Goal: Information Seeking & Learning: Learn about a topic

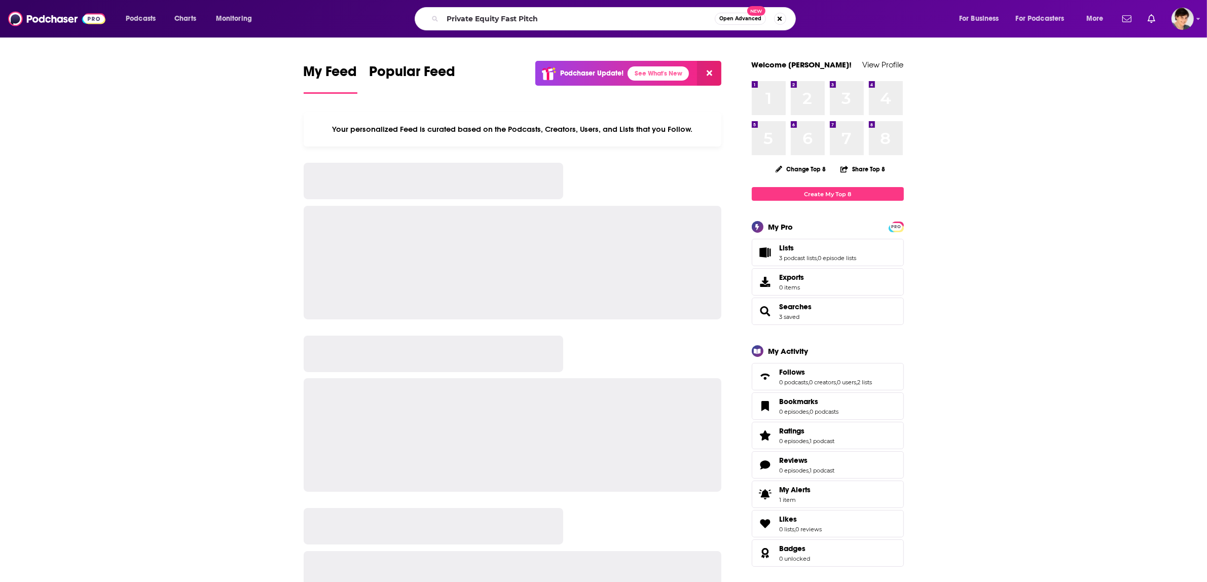
type input "Private Equity Fast Pitch"
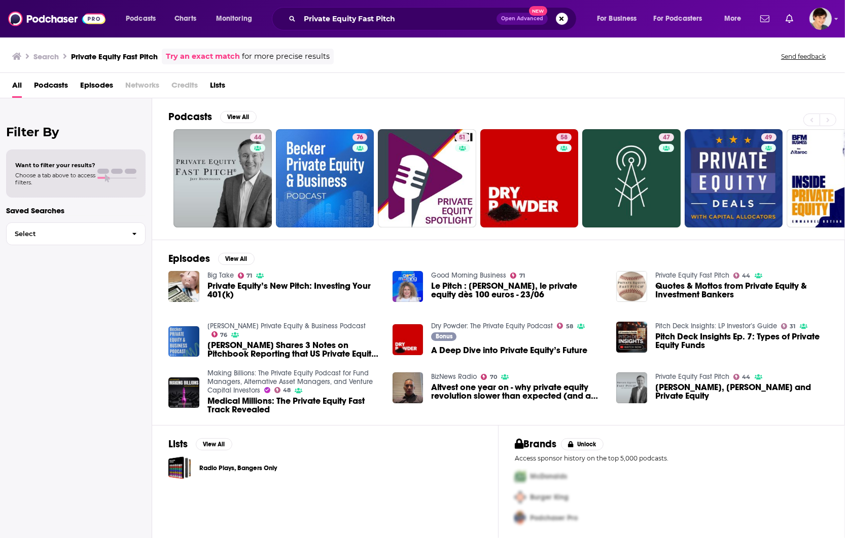
click at [713, 424] on div "Episodes View All Big Take 71 Private Equity’s New Pitch: Investing Your 401(k)…" at bounding box center [498, 333] width 693 height 186
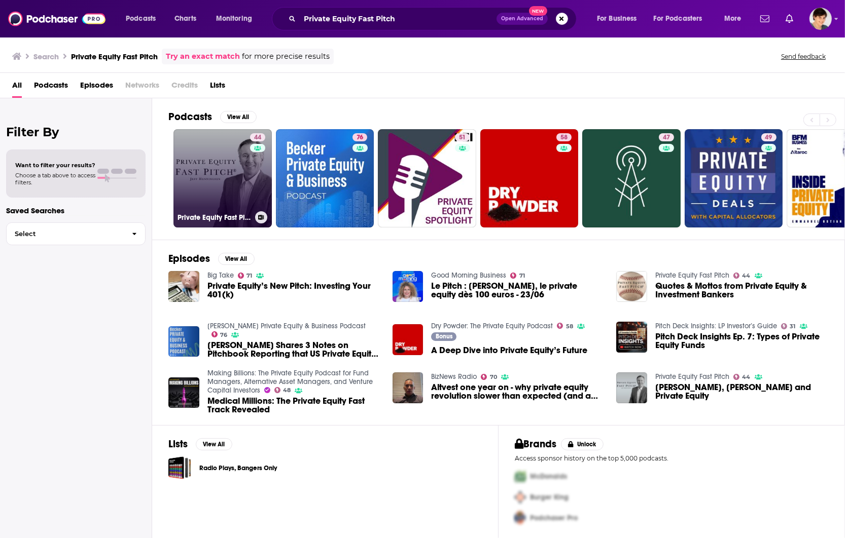
click at [199, 180] on link "44 Private Equity Fast Pitch" at bounding box center [222, 178] width 98 height 98
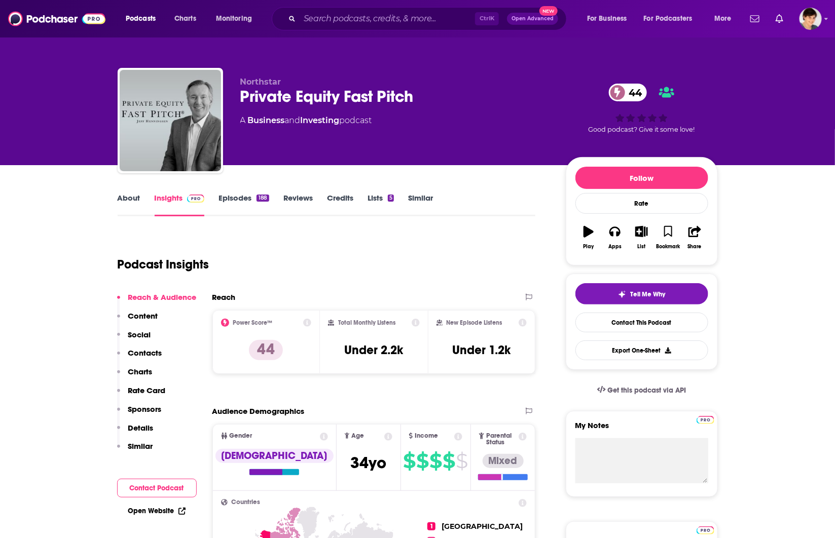
click at [127, 202] on link "About" at bounding box center [129, 204] width 23 height 23
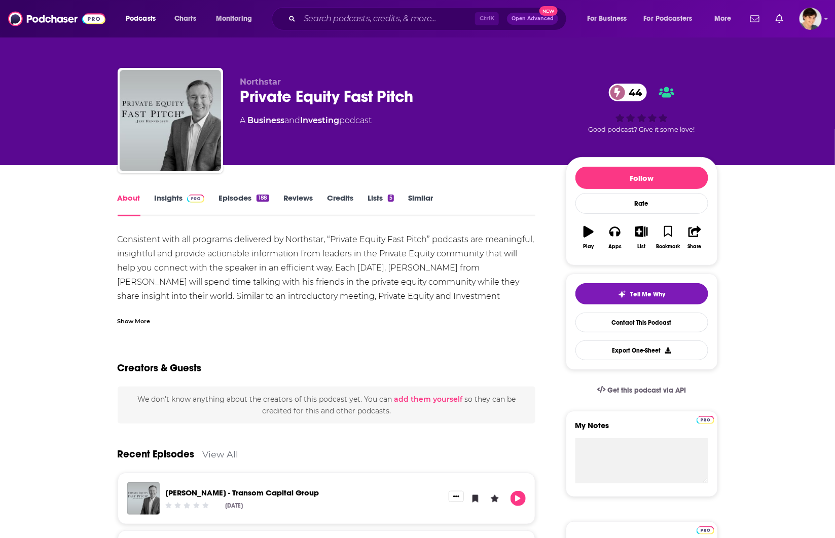
click at [283, 92] on div "Private Equity Fast Pitch 44" at bounding box center [394, 97] width 309 height 20
copy div "Private Equity Fast Pitch 44"
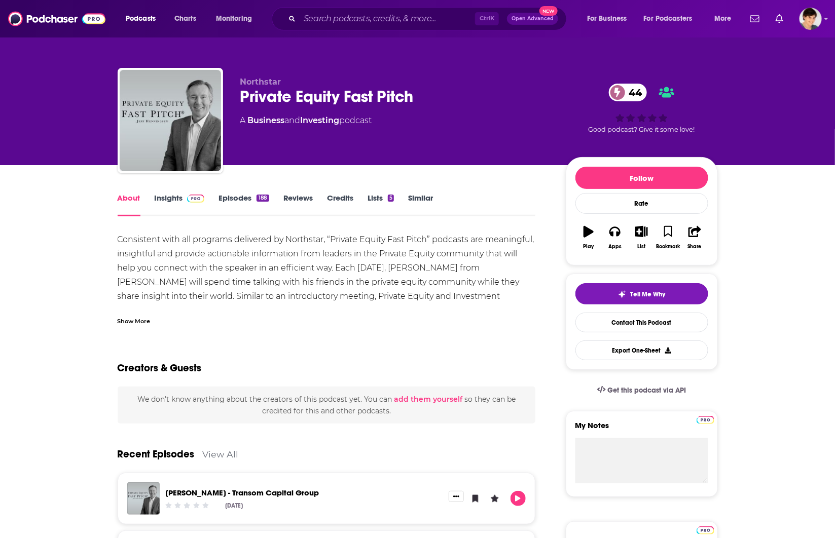
click at [129, 322] on div "Show More" at bounding box center [134, 321] width 33 height 10
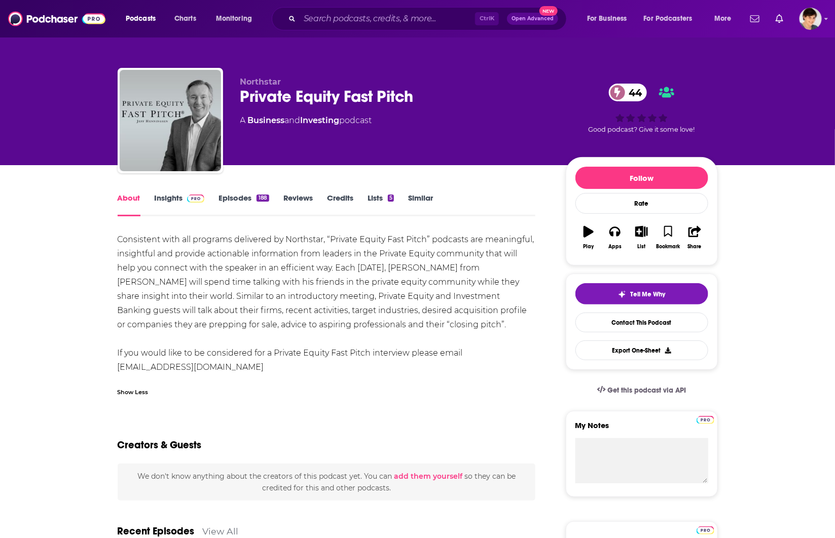
click at [389, 322] on div "Consistent with all programs delivered by Northstar, “Private Equity Fast Pitch…" at bounding box center [327, 304] width 418 height 142
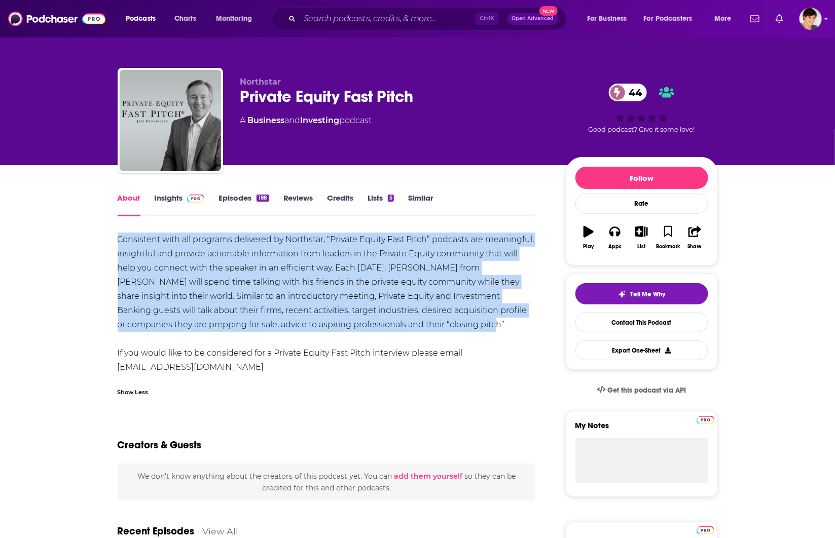
drag, startPoint x: 399, startPoint y: 326, endPoint x: 118, endPoint y: 243, distance: 292.7
click at [118, 243] on div "Consistent with all programs delivered by Northstar, “Private Equity Fast Pitch…" at bounding box center [327, 304] width 418 height 142
copy div "Consistent with all programs delivered by Northstar, “Private Equity Fast Pitch…"
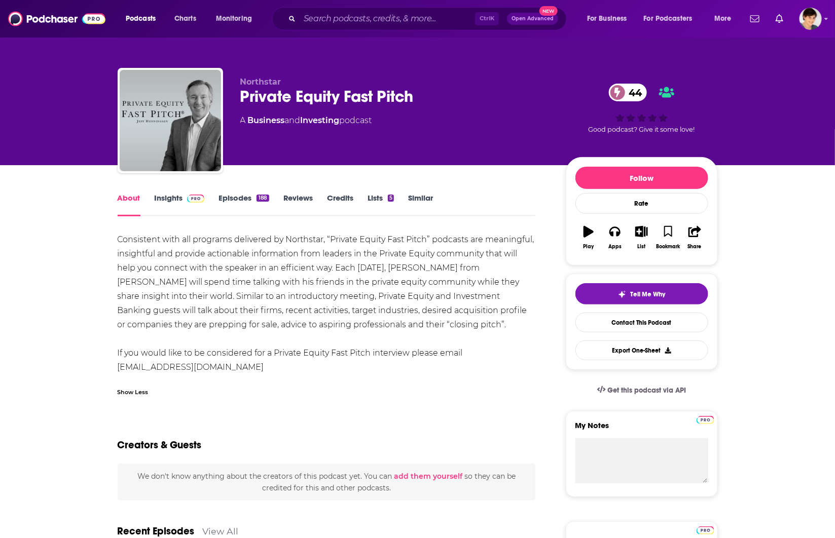
click at [269, 77] on p "Northstar" at bounding box center [394, 82] width 309 height 10
drag, startPoint x: 393, startPoint y: 270, endPoint x: 459, endPoint y: 270, distance: 65.9
click at [459, 270] on div "Consistent with all programs delivered by Northstar, “Private Equity Fast Pitch…" at bounding box center [327, 304] width 418 height 142
copy div "Jeff Henningsen"
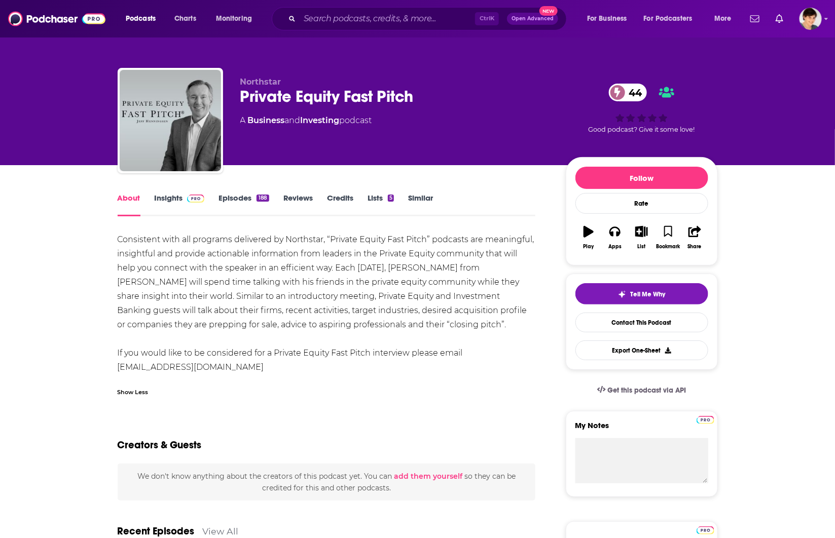
click at [169, 196] on link "Insights" at bounding box center [180, 204] width 50 height 23
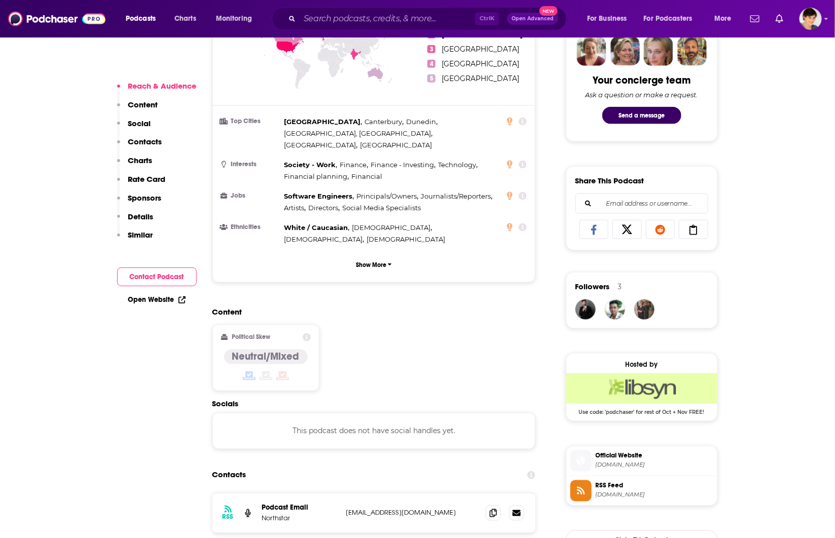
scroll to position [697, 0]
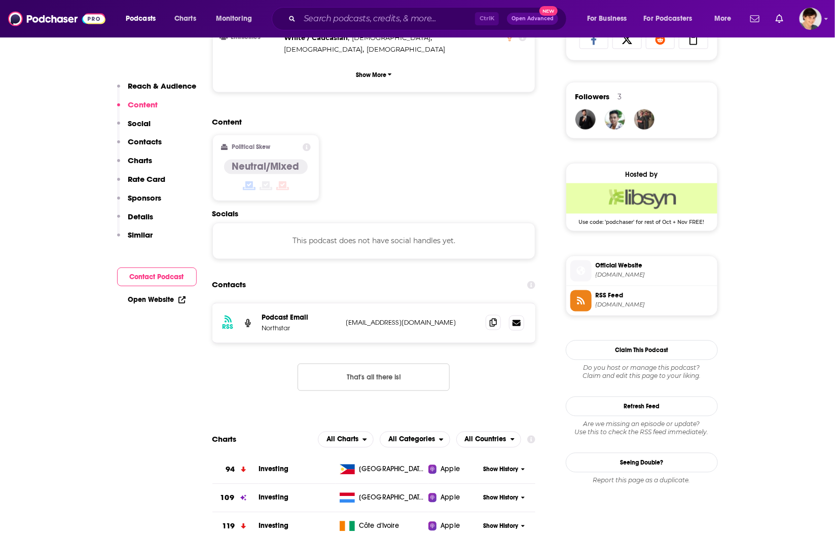
click at [497, 319] on icon at bounding box center [493, 323] width 7 height 8
click at [330, 15] on input "Search podcasts, credits, & more..." at bounding box center [387, 19] width 175 height 16
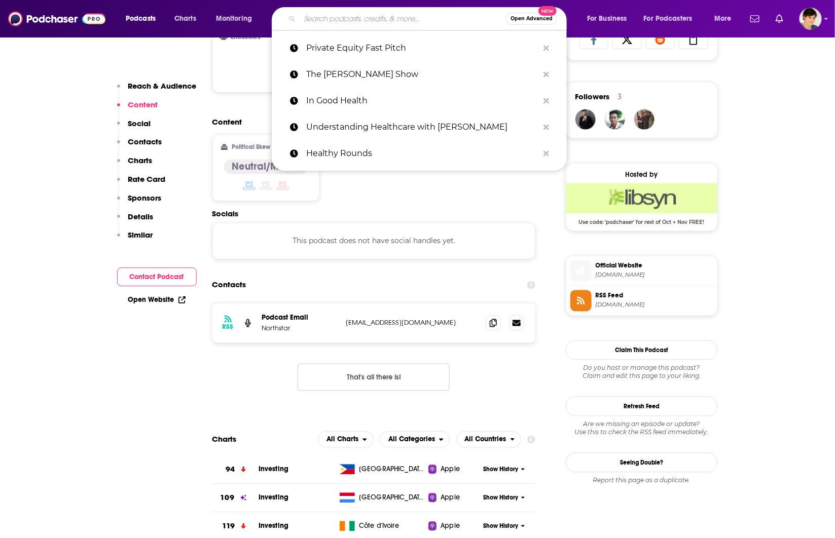
paste input "Committed Capital"
type input "Committed Capital"
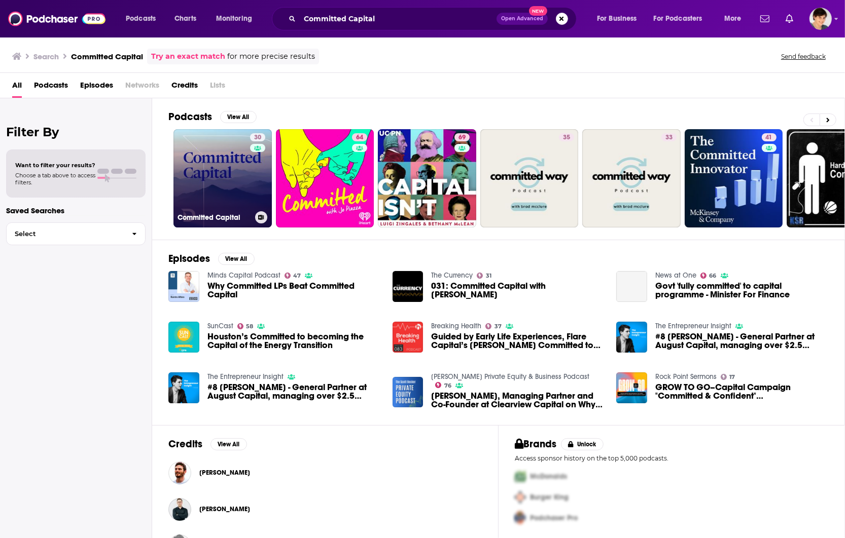
click at [227, 178] on link "30 Committed Capital" at bounding box center [222, 178] width 98 height 98
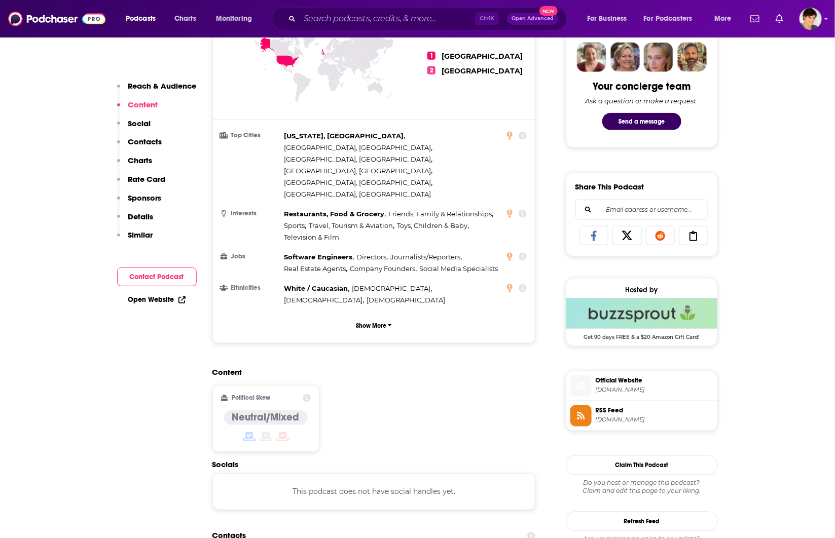
scroll to position [697, 0]
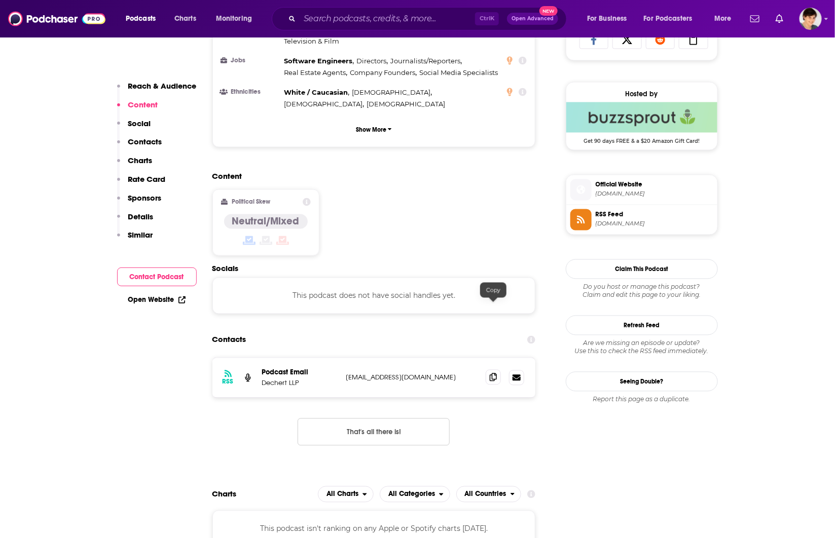
click at [497, 370] on span at bounding box center [493, 377] width 15 height 15
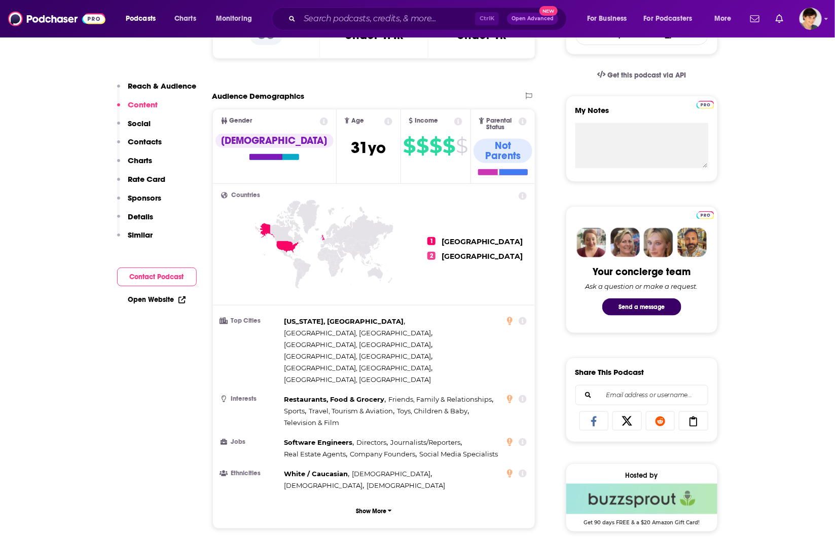
scroll to position [127, 0]
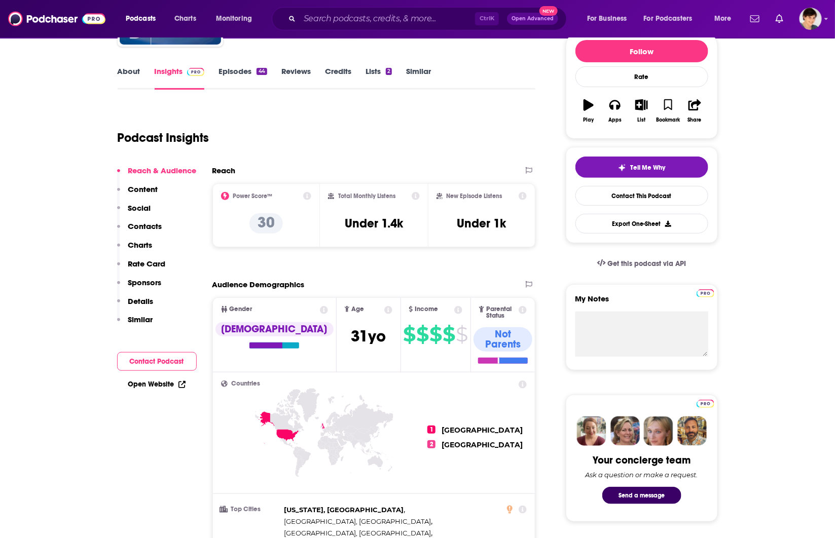
click at [135, 69] on link "About" at bounding box center [129, 77] width 23 height 23
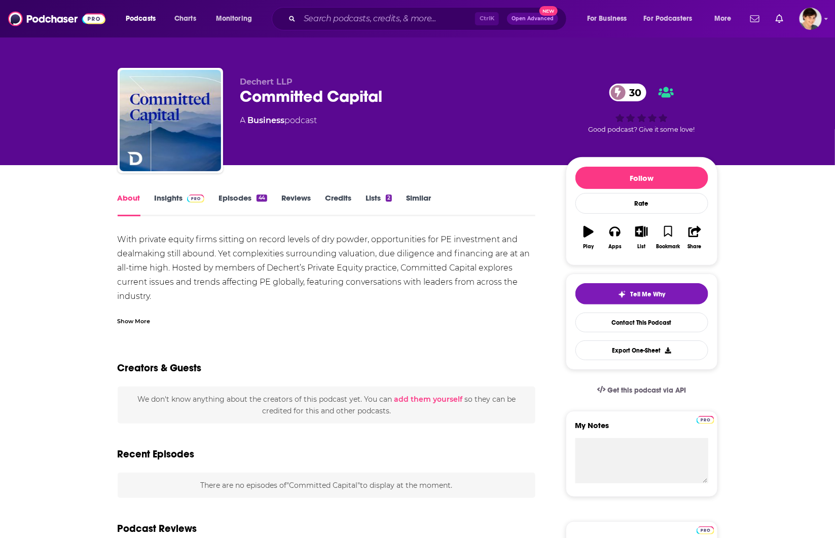
click at [295, 95] on div "Committed Capital 30" at bounding box center [394, 97] width 309 height 20
copy div "Committed Capital 30"
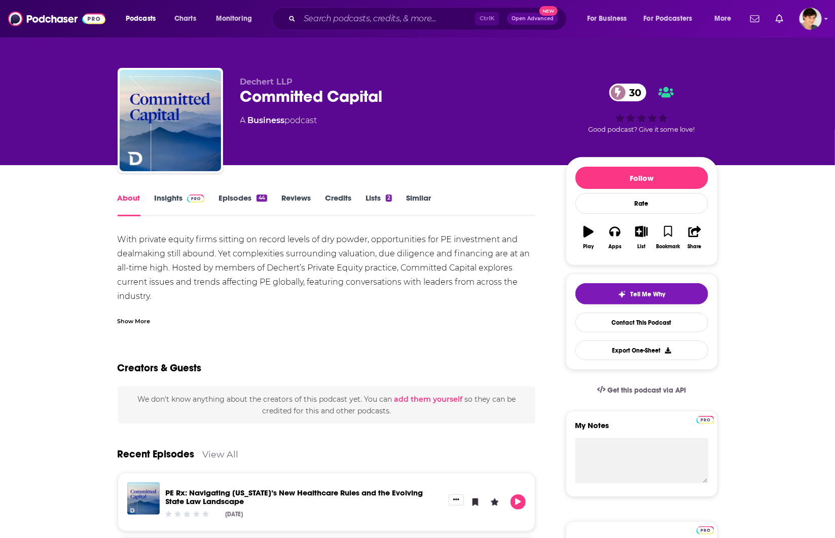
click at [134, 321] on div "Show More" at bounding box center [134, 321] width 33 height 10
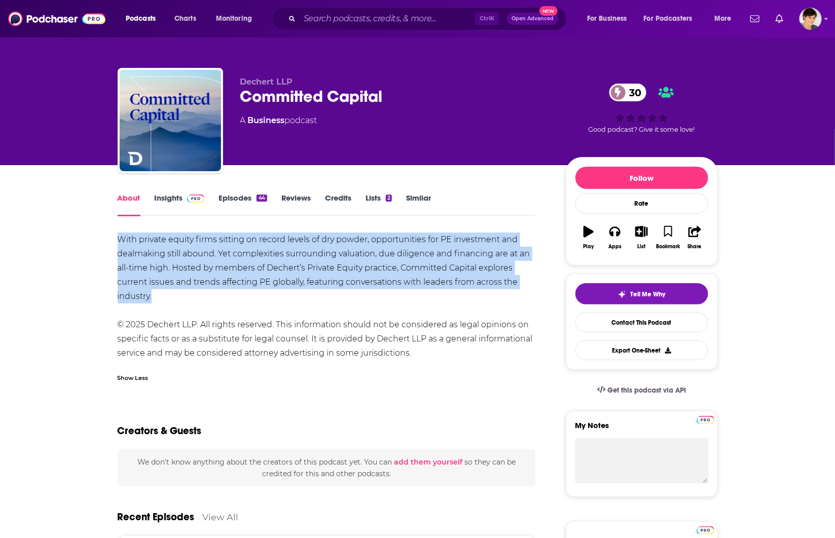
copy div "With private equity firms sitting on record levels of dry powder, opportunities…"
drag, startPoint x: 165, startPoint y: 300, endPoint x: 114, endPoint y: 239, distance: 79.2
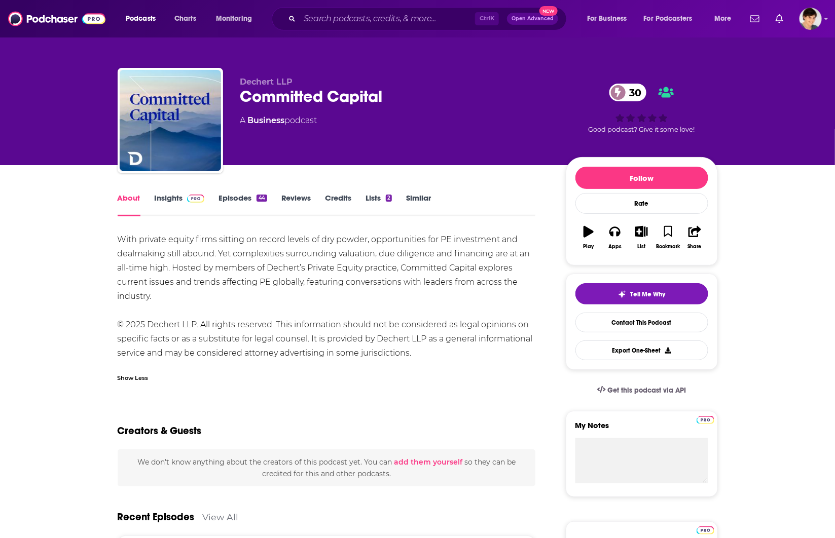
click at [257, 80] on span "Dechert LLP" at bounding box center [266, 82] width 53 height 10
copy span "Dechert"
drag, startPoint x: 303, startPoint y: 452, endPoint x: 313, endPoint y: 436, distance: 18.7
click at [303, 452] on div "We don't know anything about the creators of this podcast yet . You can add the…" at bounding box center [327, 468] width 418 height 37
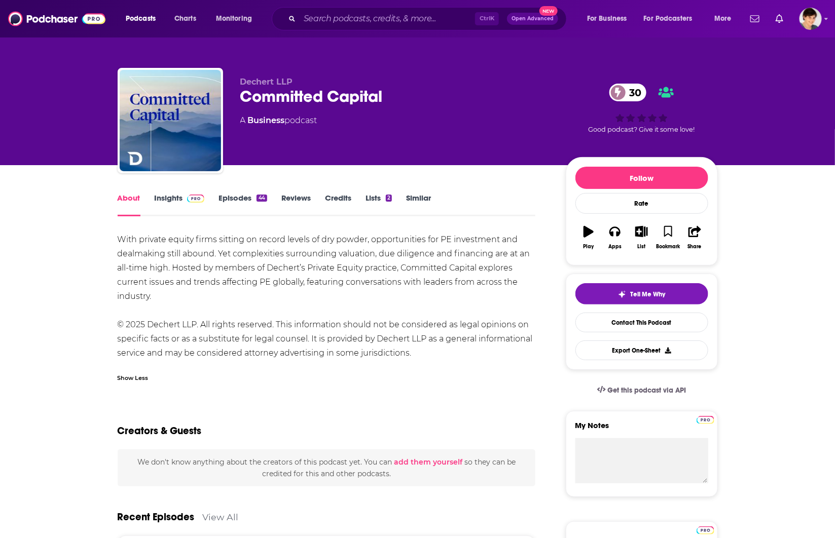
click at [331, 28] on div "Ctrl K Open Advanced New" at bounding box center [419, 18] width 295 height 23
click at [334, 19] on input "Search podcasts, credits, & more..." at bounding box center [387, 19] width 175 height 16
paste input "The LAB: Value Creation in Private Equity"
type input "The LAB: Value Creation in Private Equity"
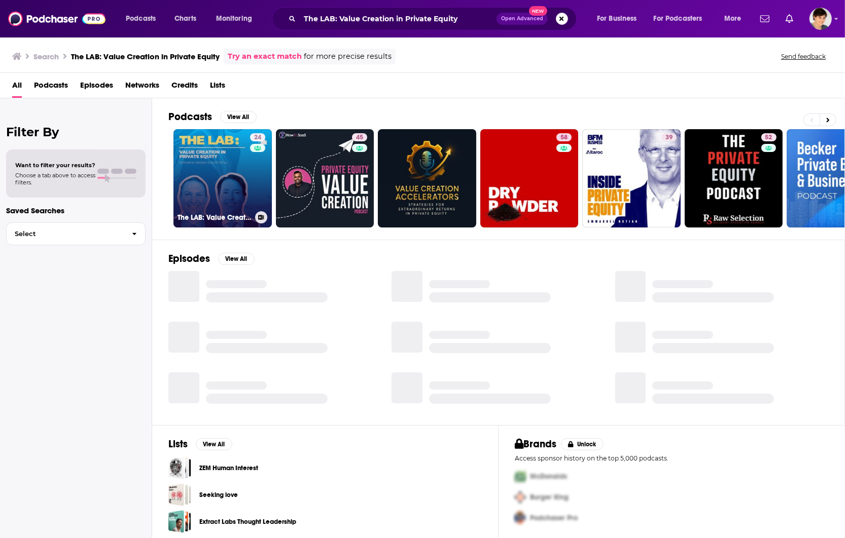
click at [198, 182] on link "24 The LAB: Value Creation in Private Equity" at bounding box center [222, 178] width 98 height 98
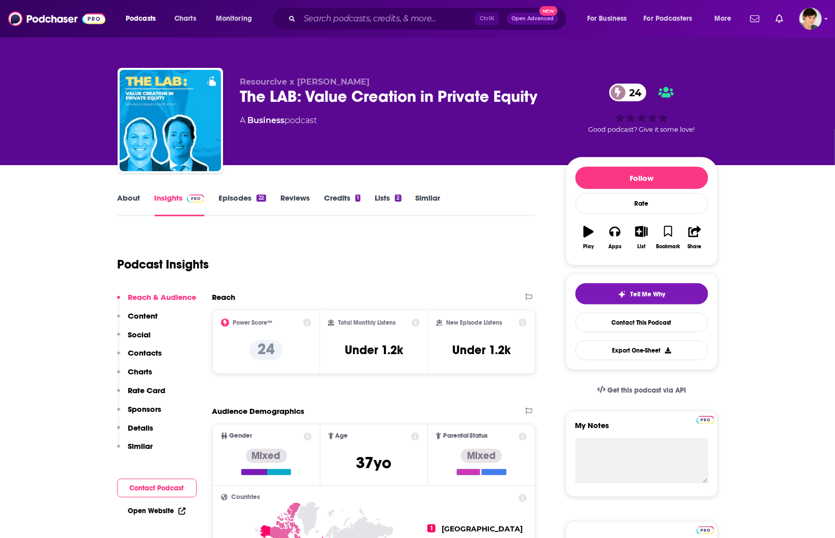
click at [378, 94] on div "The LAB: Value Creation in Private Equity 24" at bounding box center [394, 97] width 309 height 20
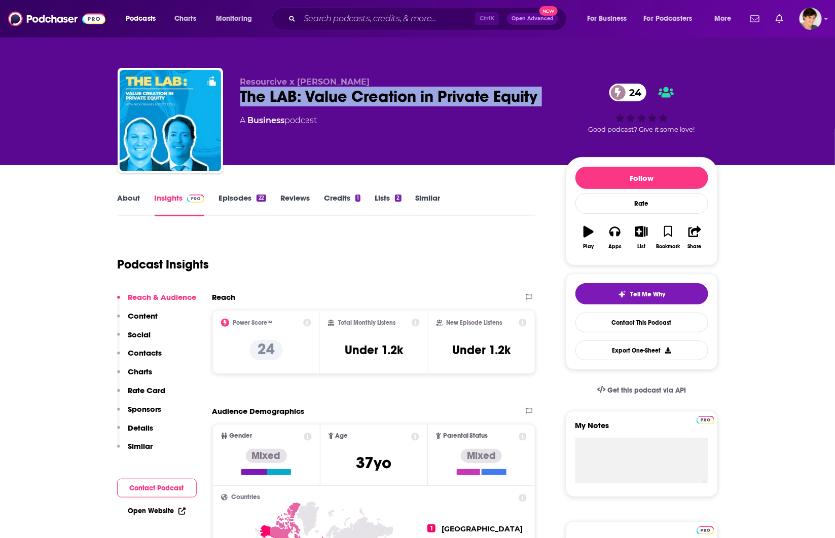
click at [378, 94] on div "The LAB: Value Creation in Private Equity 24" at bounding box center [394, 97] width 309 height 20
copy div "The LAB: Value Creation in Private Equity 24"
click at [119, 198] on link "About" at bounding box center [129, 204] width 23 height 23
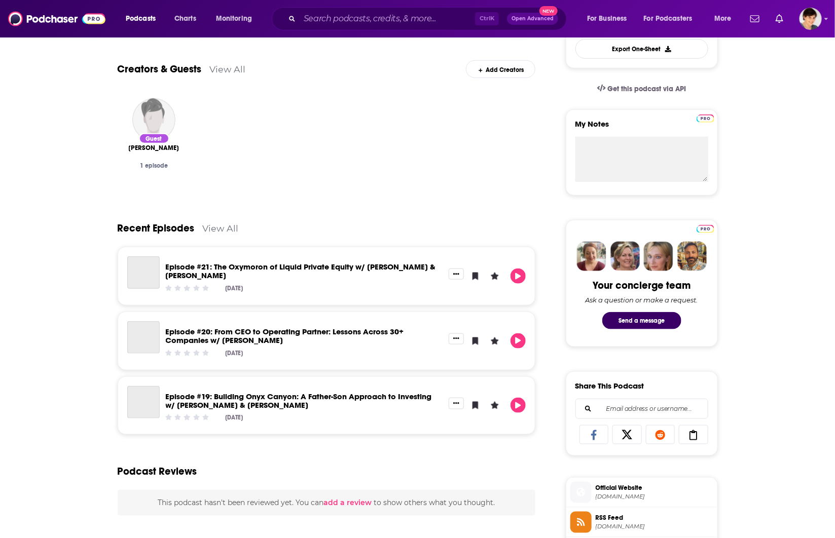
scroll to position [317, 0]
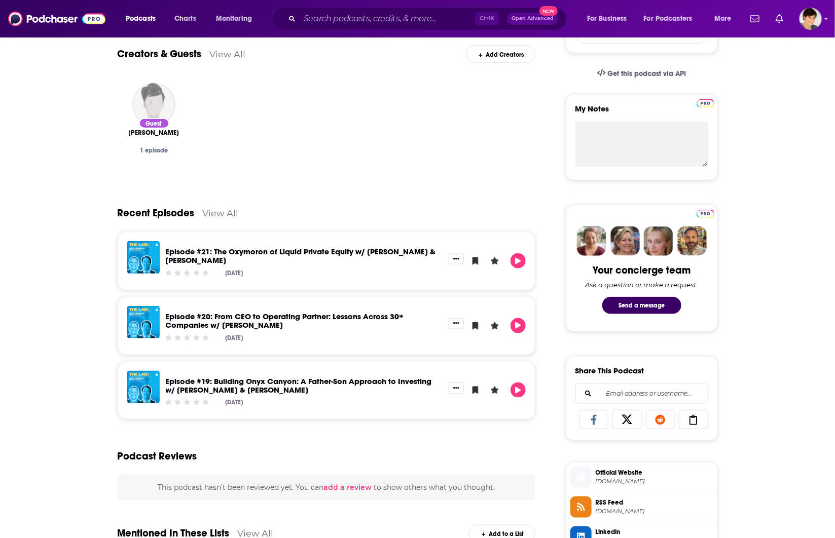
click at [74, 168] on div "About Insights Episodes 22 Reviews Credits 1 Lists 2 Similar Go behind the scen…" at bounding box center [417, 409] width 835 height 1122
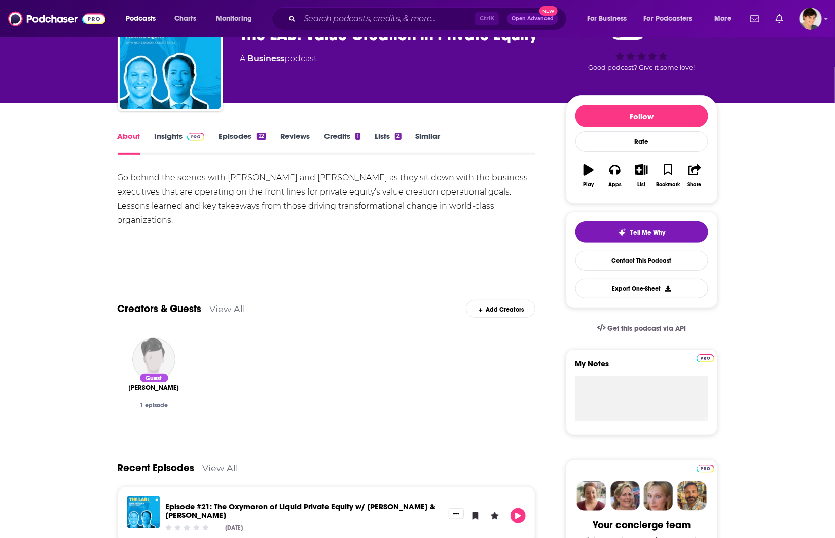
scroll to position [0, 0]
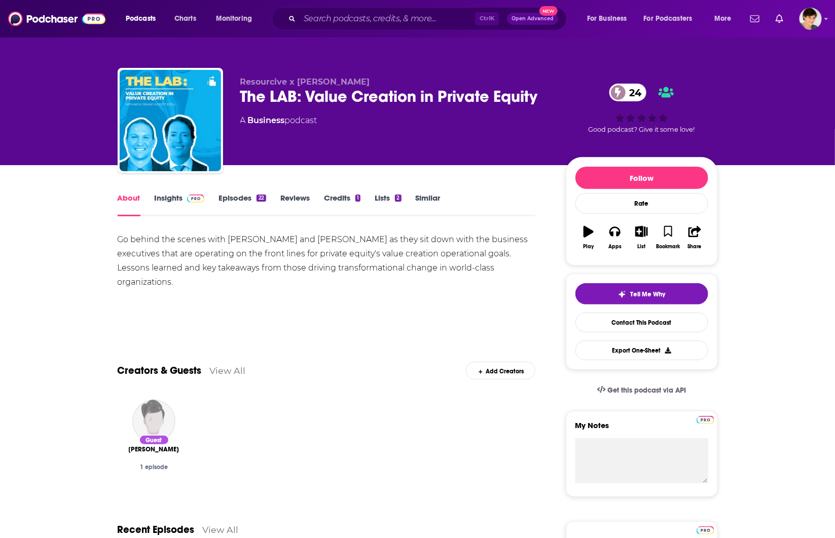
click at [299, 82] on span "Resourcive x Lancor" at bounding box center [305, 82] width 130 height 10
drag, startPoint x: 228, startPoint y: 243, endPoint x: 340, endPoint y: 244, distance: 112.1
click at [340, 244] on div "Go behind the scenes with Nick Creasey and Scott Estill as they sit down with t…" at bounding box center [327, 261] width 418 height 57
copy div "Nick Creasey and Scott Estill"
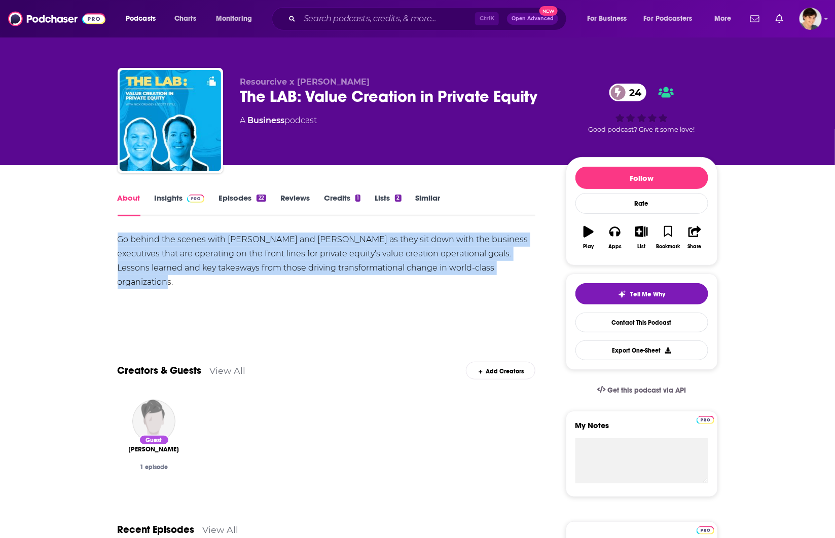
drag, startPoint x: 495, startPoint y: 270, endPoint x: 104, endPoint y: 245, distance: 392.3
copy div "Go behind the scenes with Nick Creasey and Scott Estill as they sit down with t…"
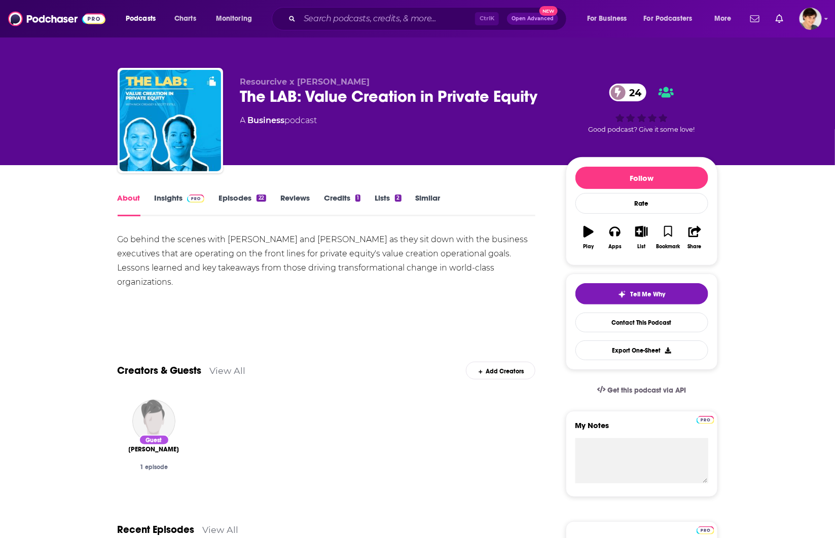
click at [173, 200] on link "Insights" at bounding box center [180, 204] width 50 height 23
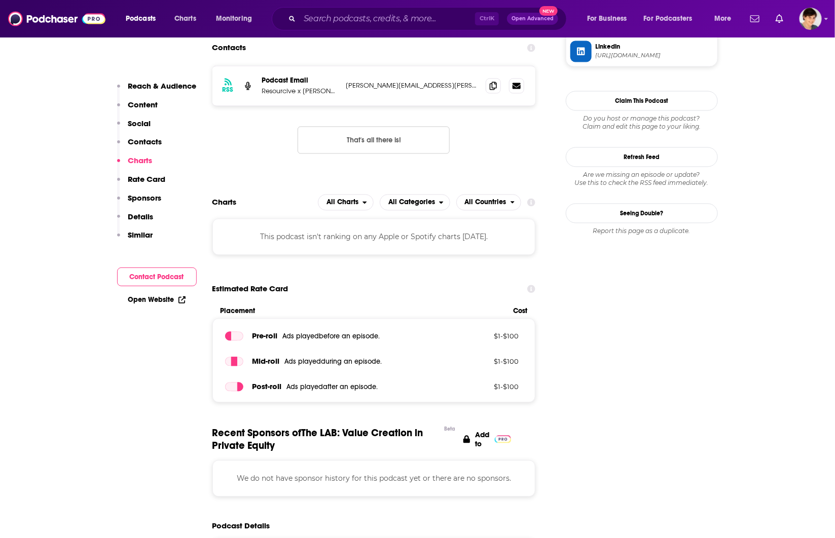
scroll to position [824, 0]
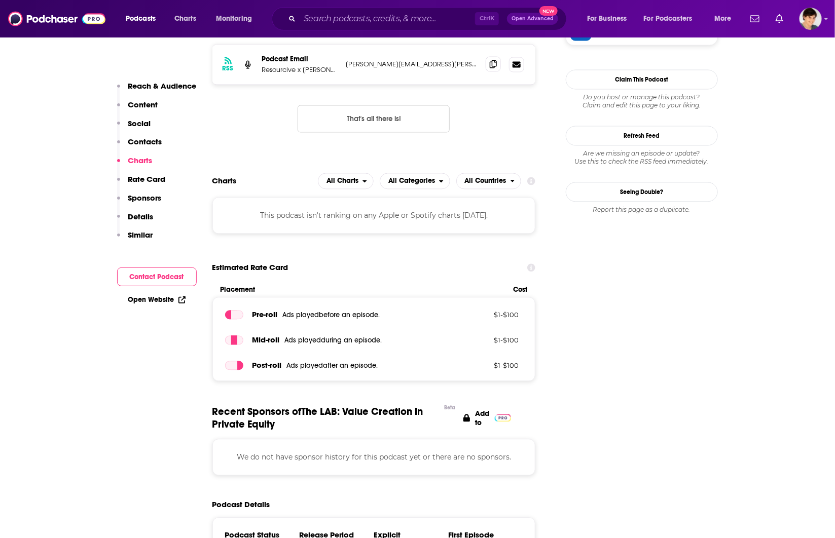
click at [492, 63] on icon at bounding box center [493, 64] width 7 height 8
click at [358, 17] on input "Search podcasts, credits, & more..." at bounding box center [387, 19] width 175 height 16
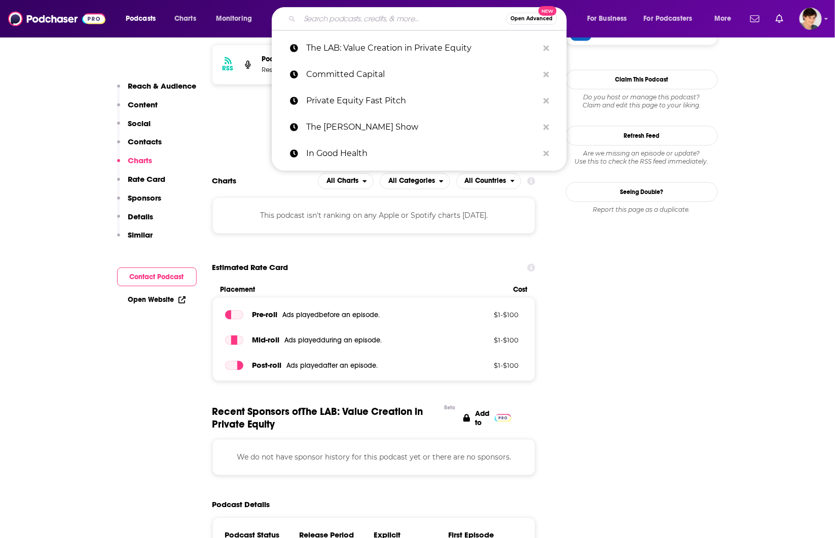
paste input "Wealth Management Invest"
type input "Wealth Management Invest"
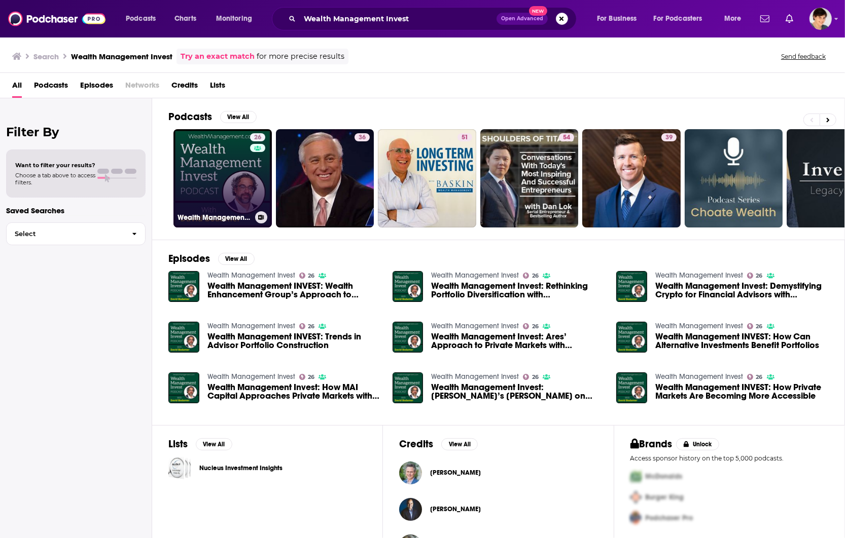
click at [204, 175] on link "26 Wealth Management Invest" at bounding box center [222, 178] width 98 height 98
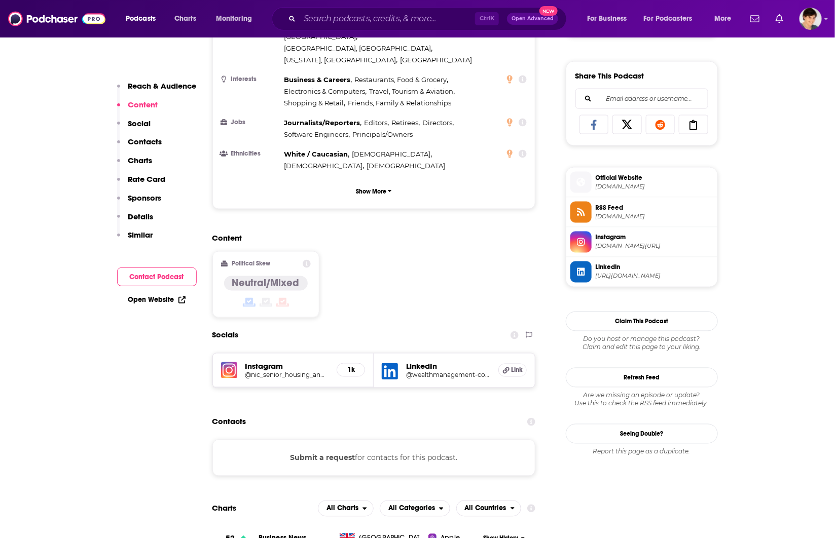
scroll to position [634, 0]
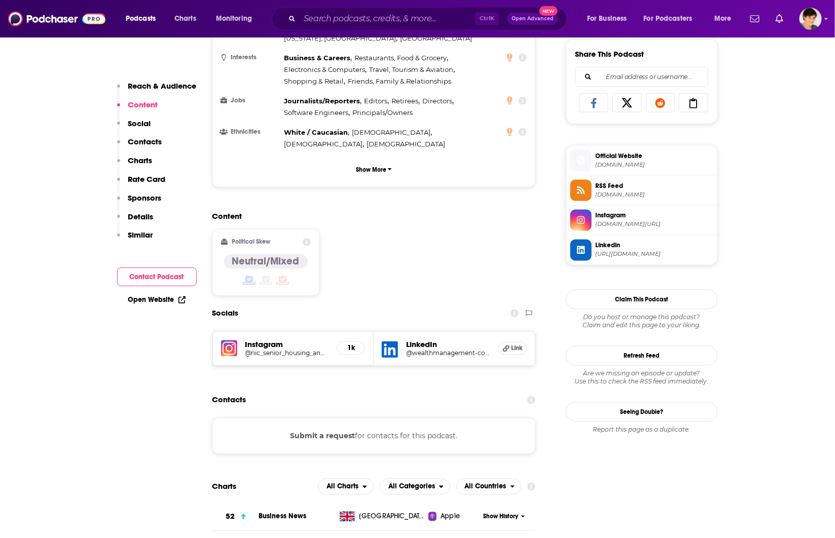
click at [629, 166] on span "nreiweekender.blubrry.net" at bounding box center [655, 165] width 118 height 8
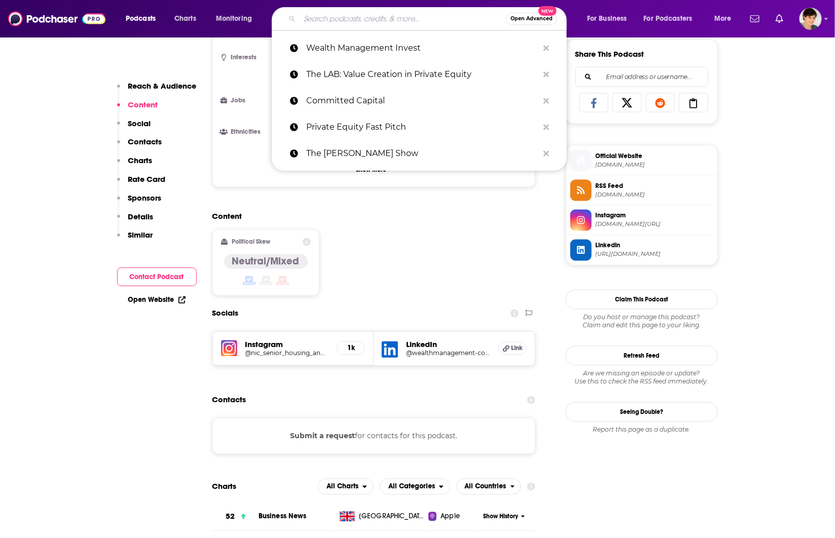
click at [326, 16] on input "Search podcasts, credits, & more..." at bounding box center [403, 19] width 206 height 16
paste input "Grow Your Cashflow Podcast"
type input "Grow Your Cashflow Podcast"
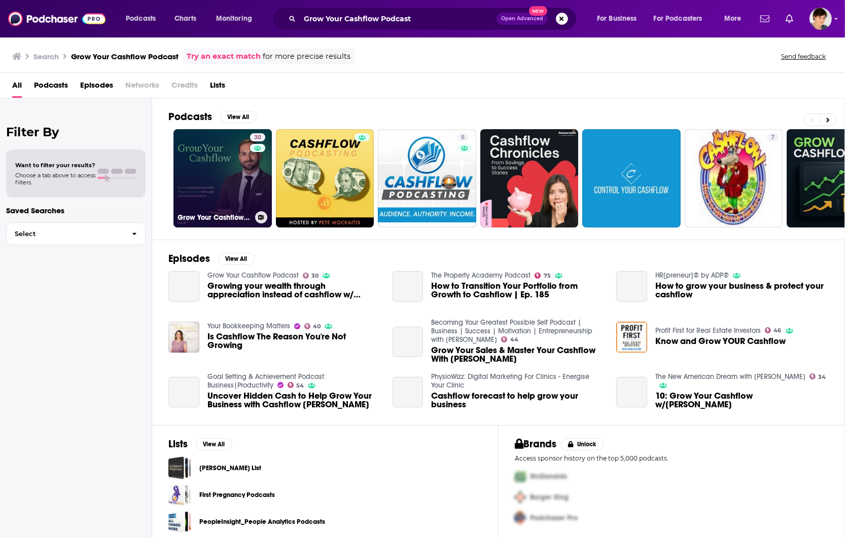
click at [206, 171] on link "30 Grow Your Cashflow Podcast" at bounding box center [222, 178] width 98 height 98
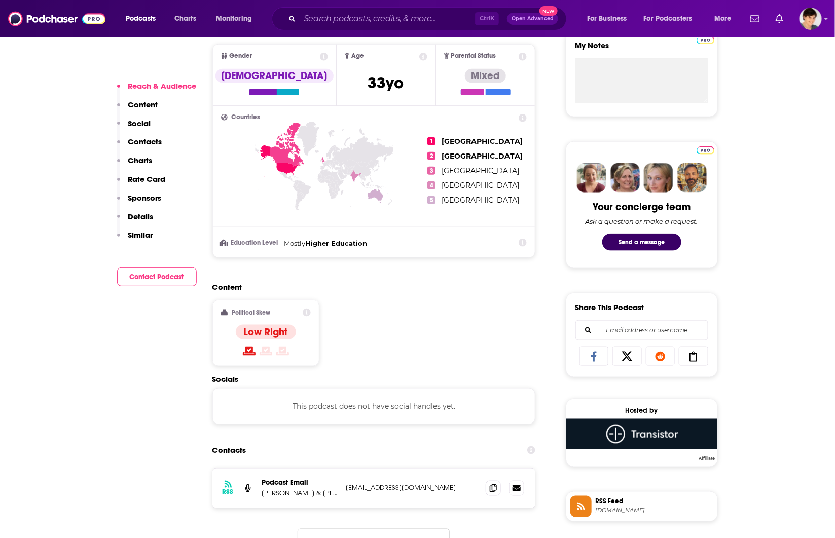
scroll to position [761, 0]
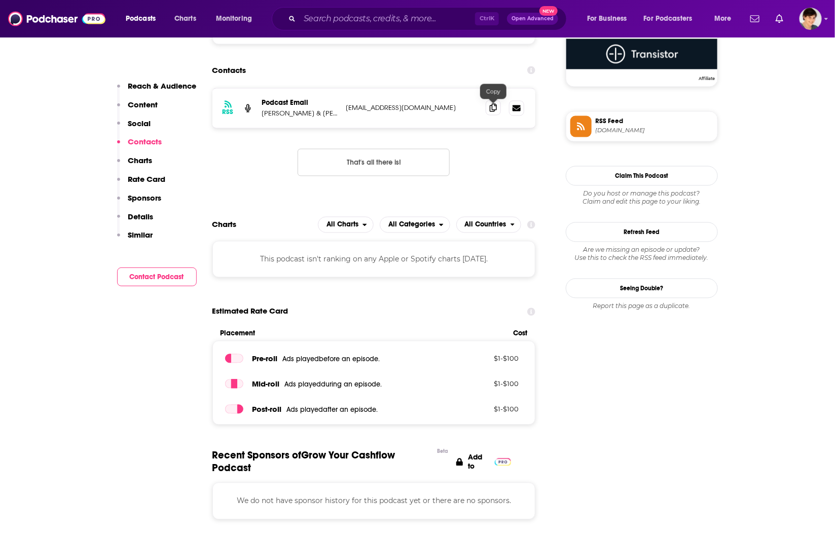
click at [493, 111] on icon at bounding box center [493, 108] width 7 height 8
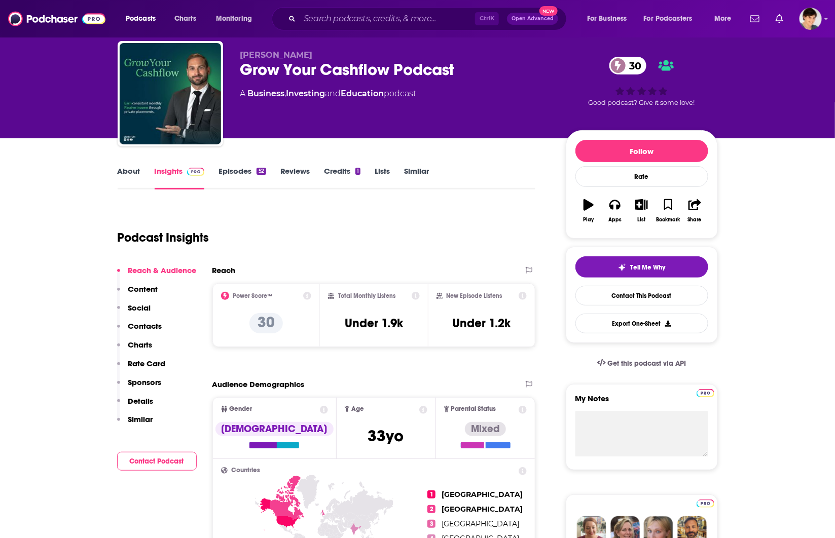
scroll to position [0, 0]
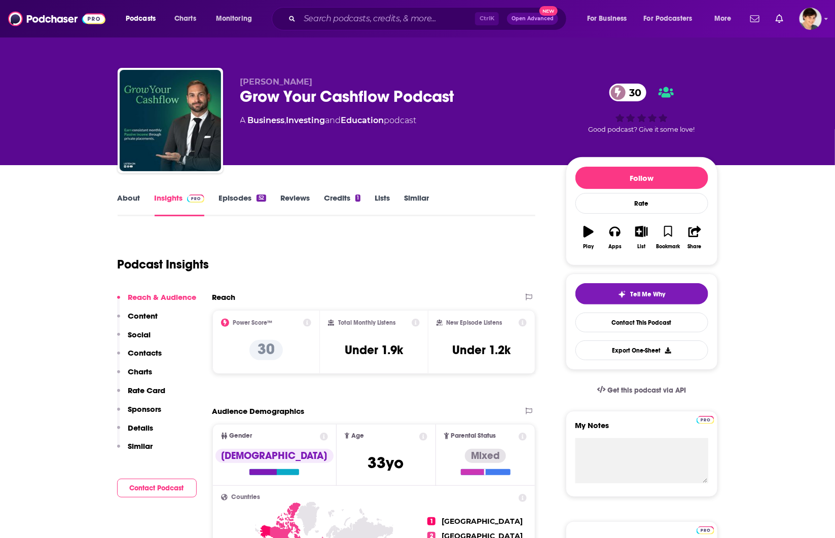
click at [124, 198] on link "About" at bounding box center [129, 204] width 23 height 23
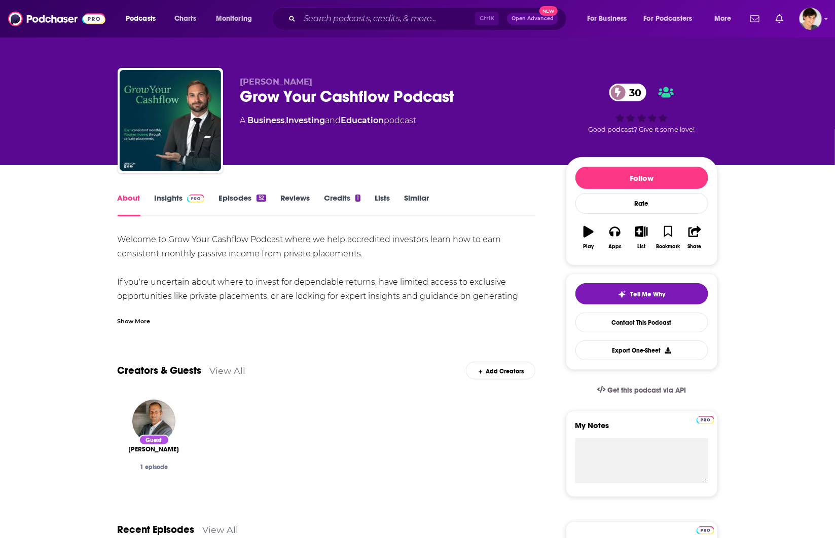
click at [138, 320] on div "Show More" at bounding box center [134, 321] width 33 height 10
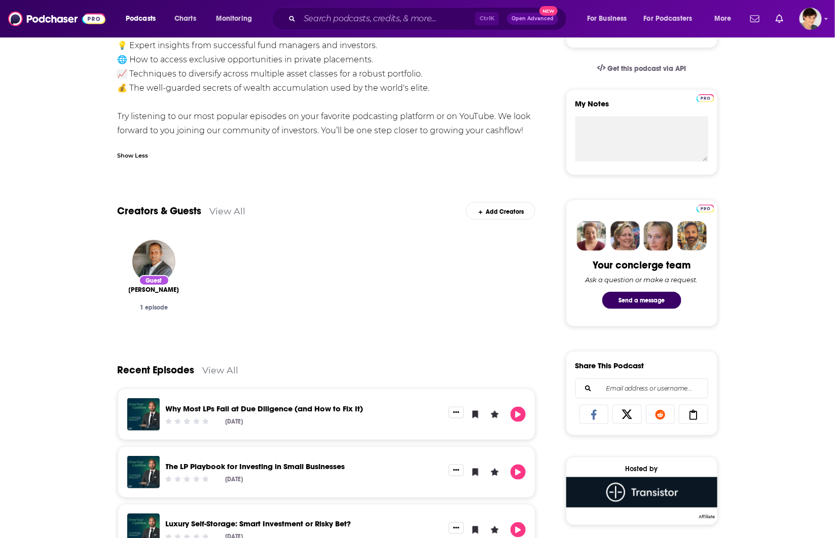
scroll to position [127, 0]
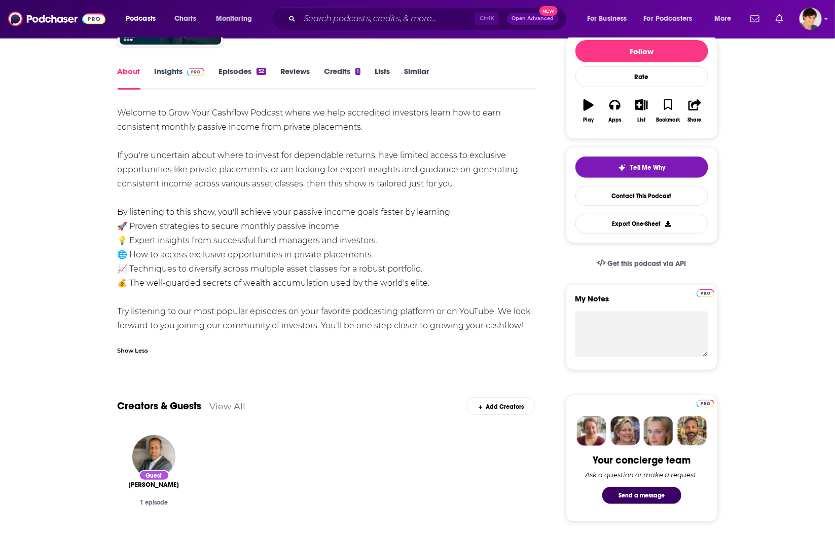
drag, startPoint x: 110, startPoint y: 108, endPoint x: 472, endPoint y: 186, distance: 369.8
copy div "Welcome to Grow Your Cashflow Podcast where we help accredited investors learn …"
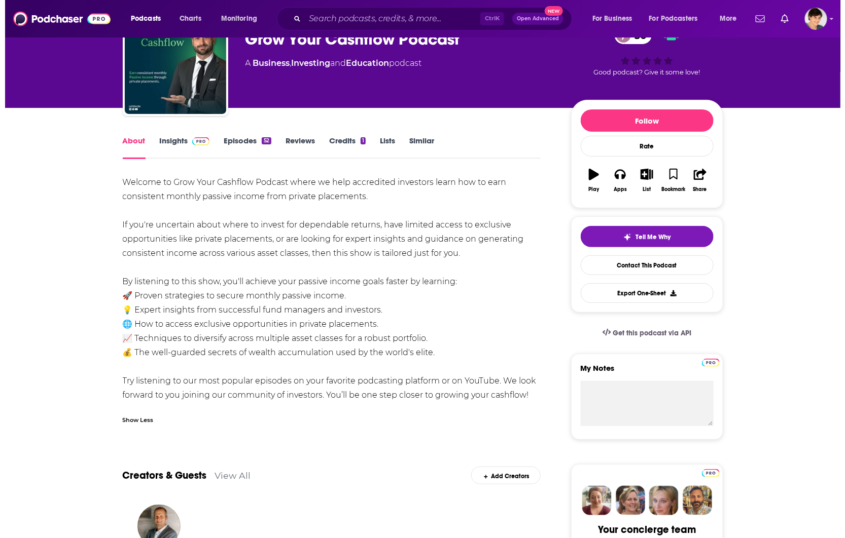
scroll to position [0, 0]
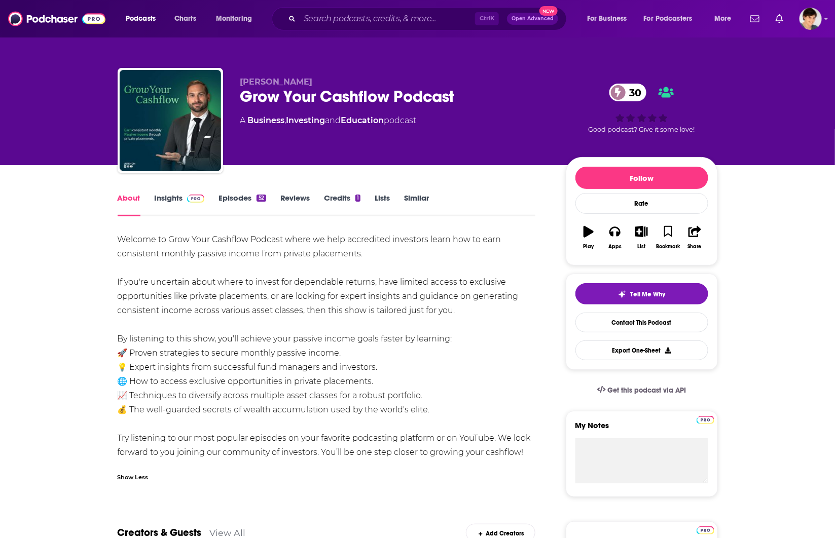
click at [276, 79] on span "Pascal Wagner" at bounding box center [276, 82] width 73 height 10
drag, startPoint x: 104, startPoint y: 434, endPoint x: 148, endPoint y: 358, distance: 87.2
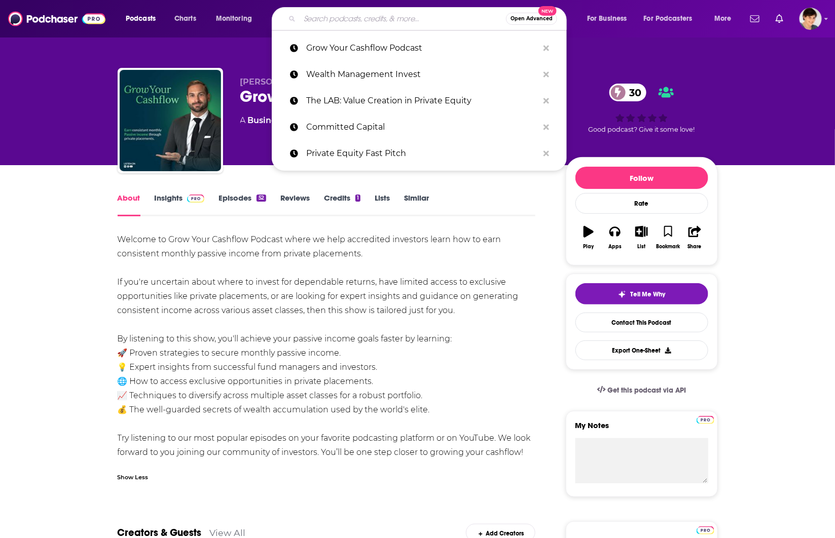
click at [308, 21] on input "Search podcasts, credits, & more..." at bounding box center [403, 19] width 206 height 16
paste input "Private Equity Spotlight"
type input "Private Equity Spotlight"
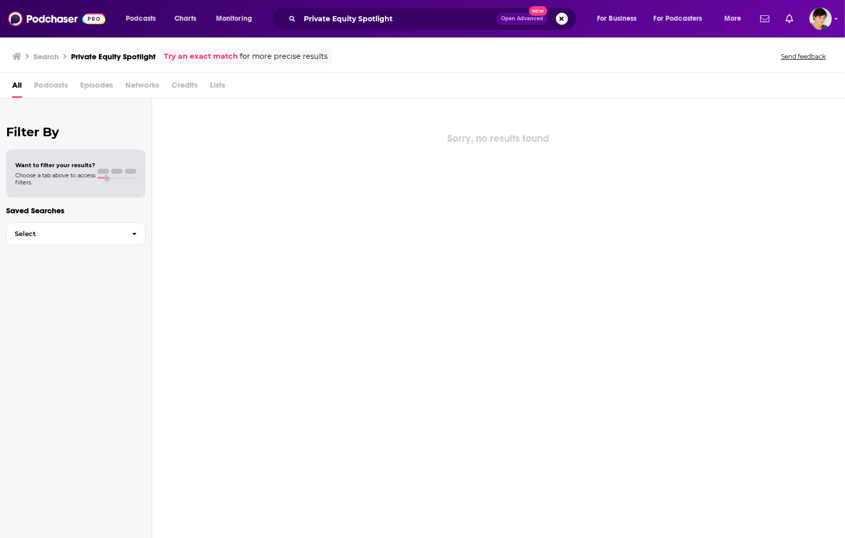
click at [112, 444] on div "Filter By Want to filter your results? Choose a tab above to access filters. Sa…" at bounding box center [76, 367] width 152 height 538
click at [397, 16] on input "Private Equity Spotlight" at bounding box center [398, 19] width 197 height 16
click at [762, 135] on div "Sorry, no results found" at bounding box center [498, 139] width 693 height 16
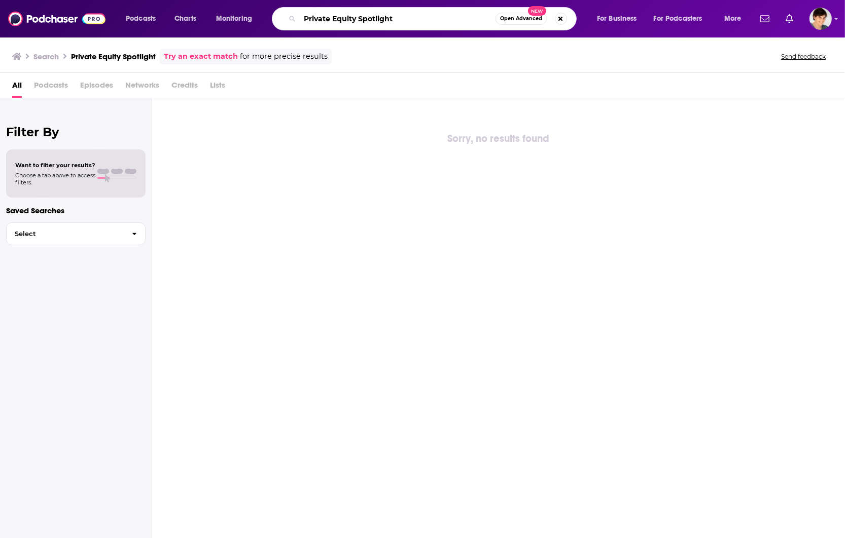
click at [371, 21] on input "Private Equity Spotlight" at bounding box center [398, 19] width 196 height 16
type input "Private Equity"
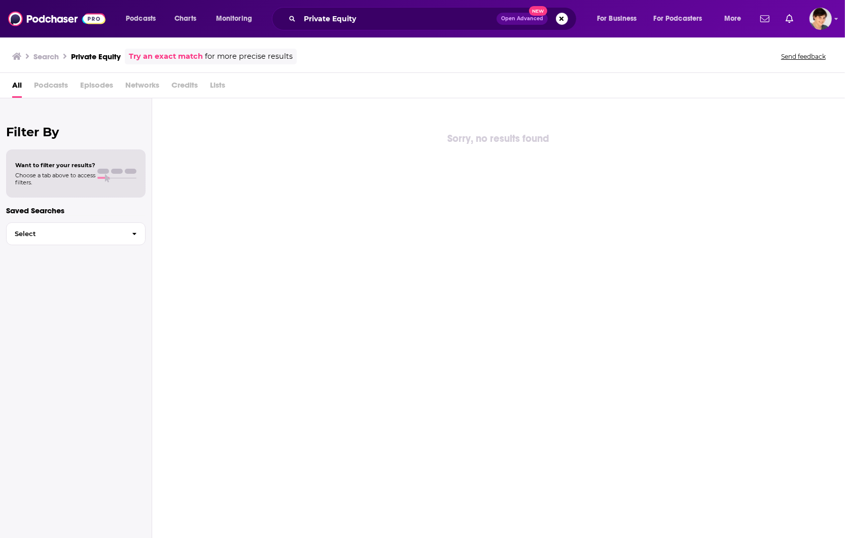
click at [42, 57] on h3 "Search" at bounding box center [45, 57] width 25 height 10
click at [34, 27] on img at bounding box center [56, 18] width 97 height 19
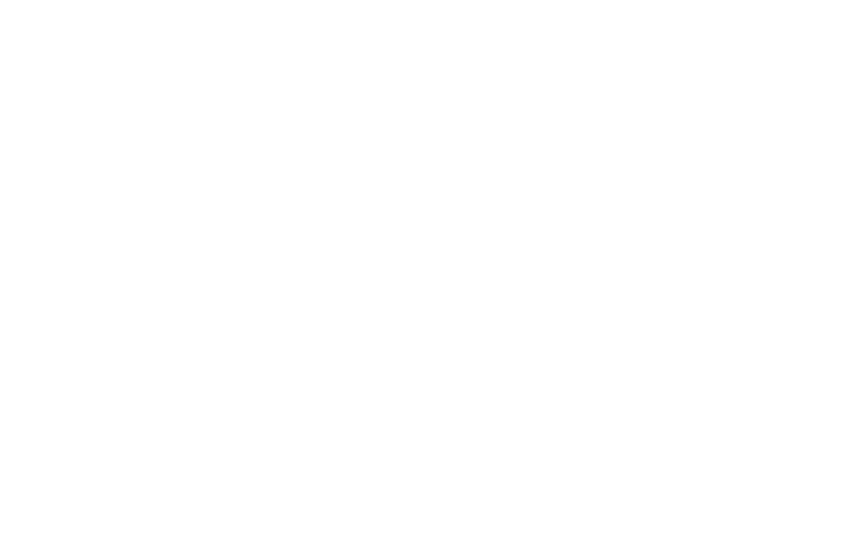
click at [42, 18] on body "Privacy Preference Centre Your Privacy Strictly Necessary Cookies Functional Co…" at bounding box center [422, 269] width 845 height 538
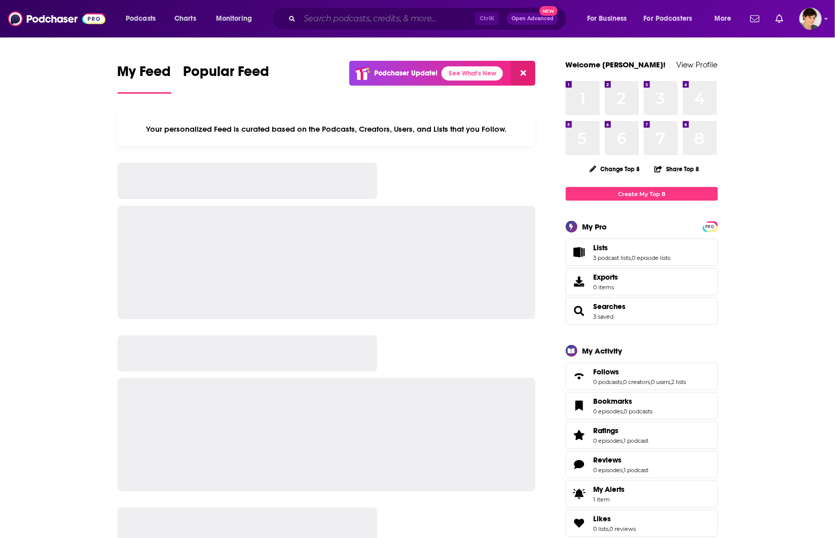
click at [317, 18] on input "Search podcasts, credits, & more..." at bounding box center [387, 19] width 175 height 16
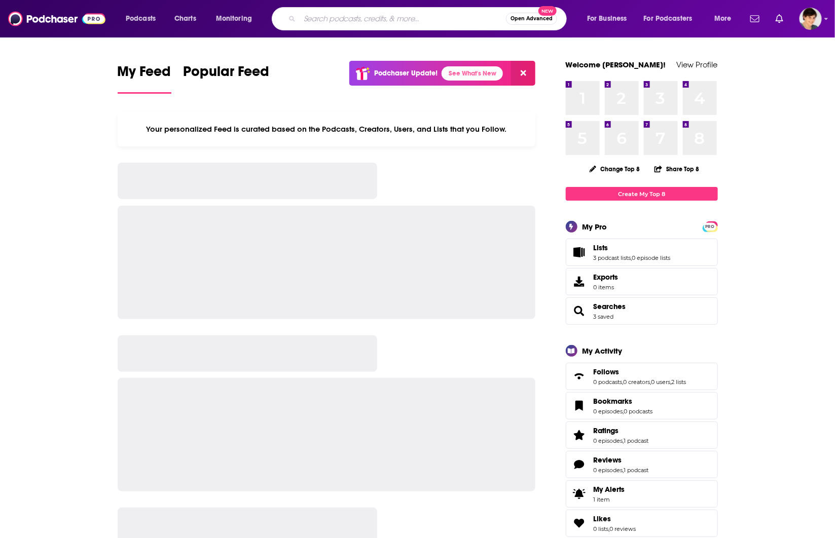
paste input "Private Equity Spotlight"
type input "Private Equity Spotlight"
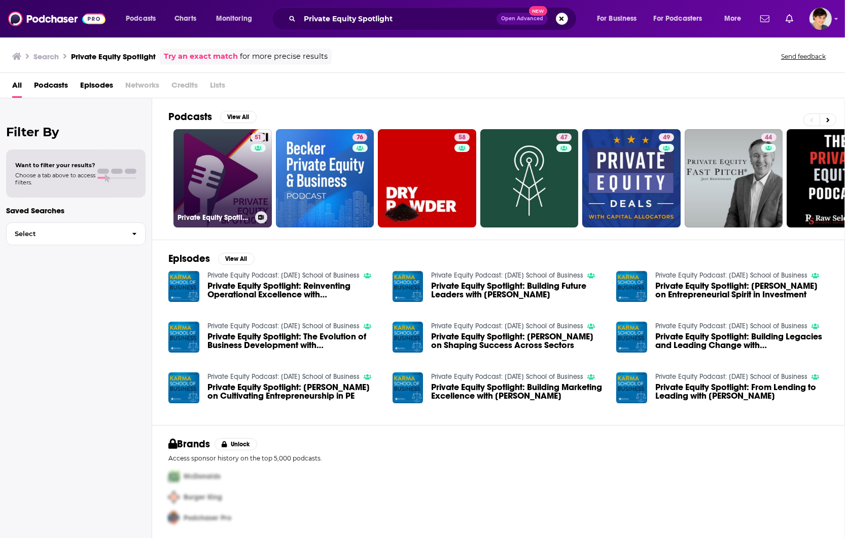
click at [220, 167] on link "51 Private Equity Spotlight" at bounding box center [222, 178] width 98 height 98
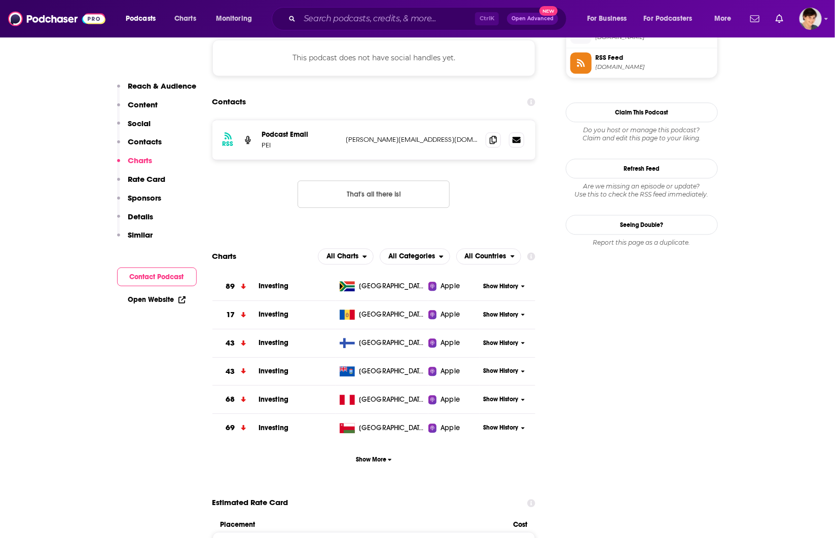
scroll to position [824, 0]
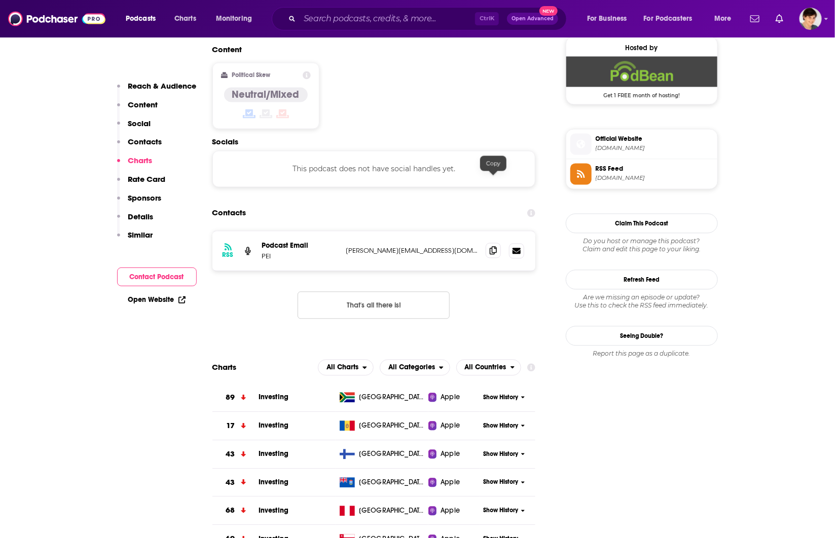
click at [495, 247] on icon at bounding box center [493, 251] width 7 height 8
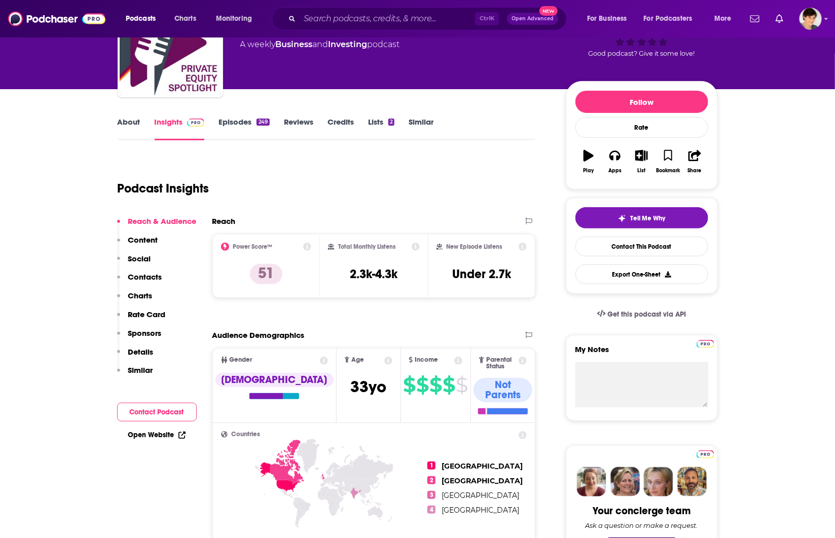
scroll to position [0, 0]
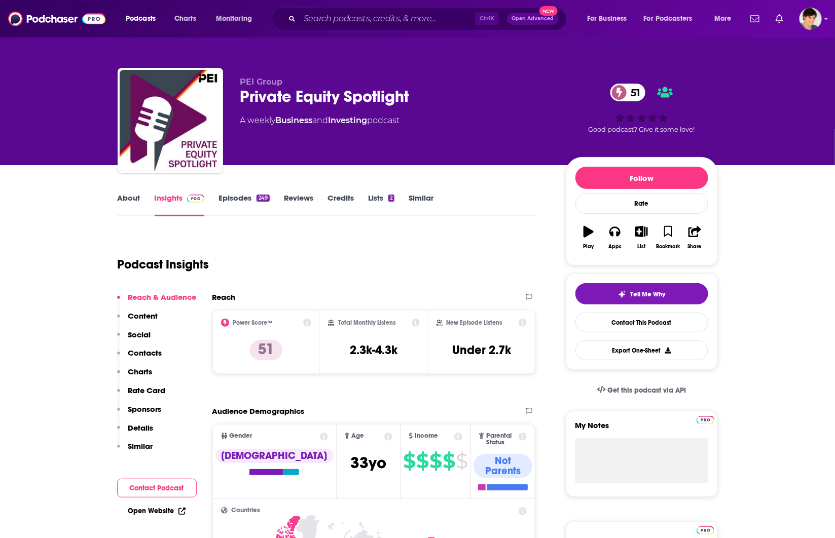
click at [285, 83] on p "PEI Group" at bounding box center [394, 82] width 309 height 10
click at [295, 97] on div "Private Equity Spotlight 51" at bounding box center [394, 97] width 309 height 20
click at [125, 199] on link "About" at bounding box center [129, 204] width 23 height 23
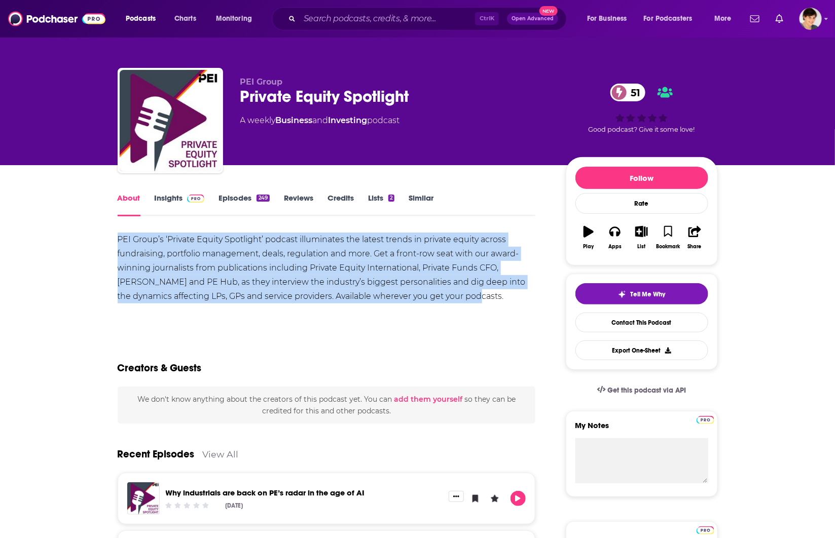
drag, startPoint x: 456, startPoint y: 297, endPoint x: 106, endPoint y: 242, distance: 354.1
copy div "PEI Group’s ‘Private Equity Spotlight’ podcast illuminates the latest trends in…"
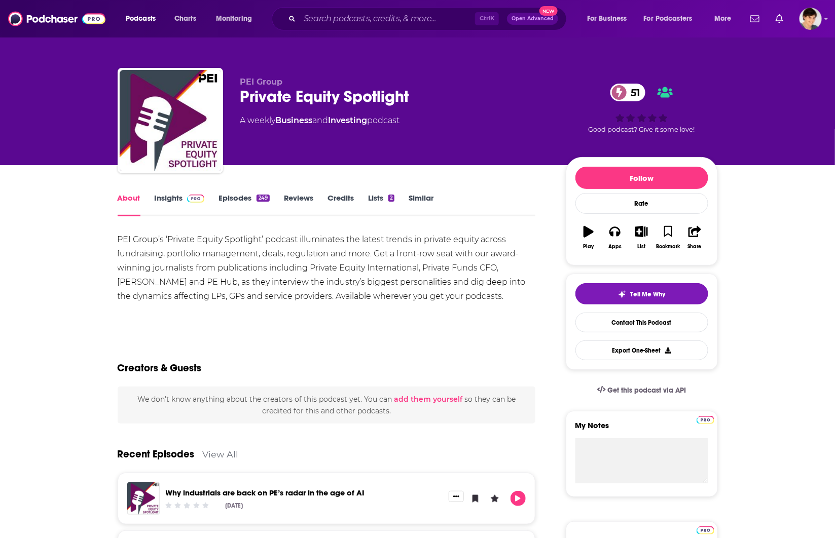
drag, startPoint x: 51, startPoint y: 242, endPoint x: 48, endPoint y: 236, distance: 6.1
click at [313, 23] on input "Search podcasts, credits, & more..." at bounding box center [387, 19] width 175 height 16
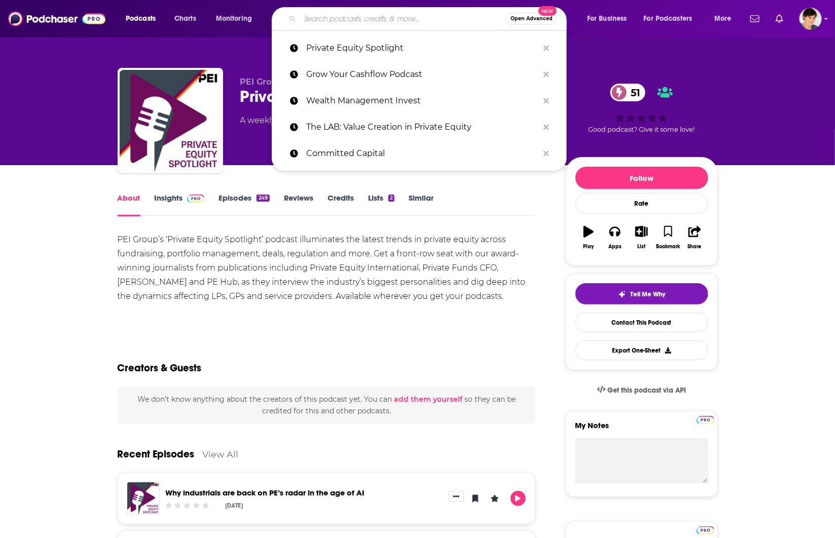
paste input "Value Investing with Legends"
type input "Value Investing with Legends"
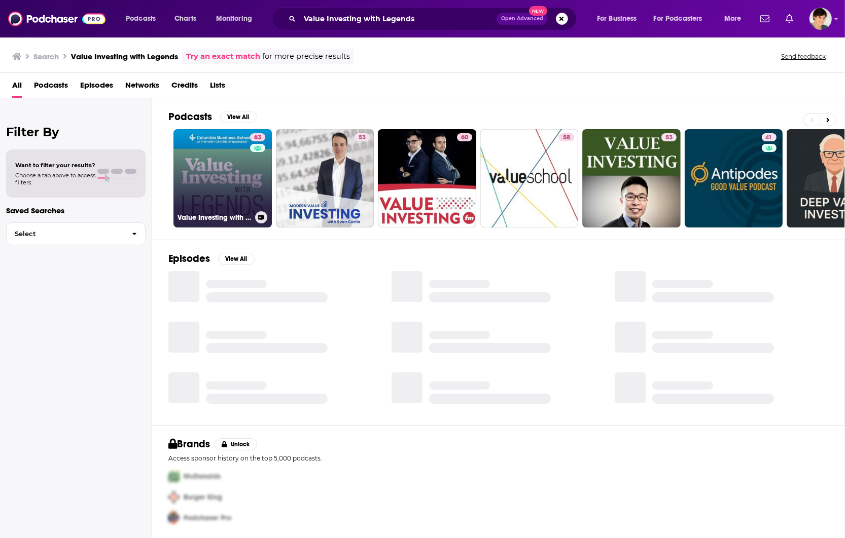
click at [239, 178] on link "63 Value Investing with Legends" at bounding box center [222, 178] width 98 height 98
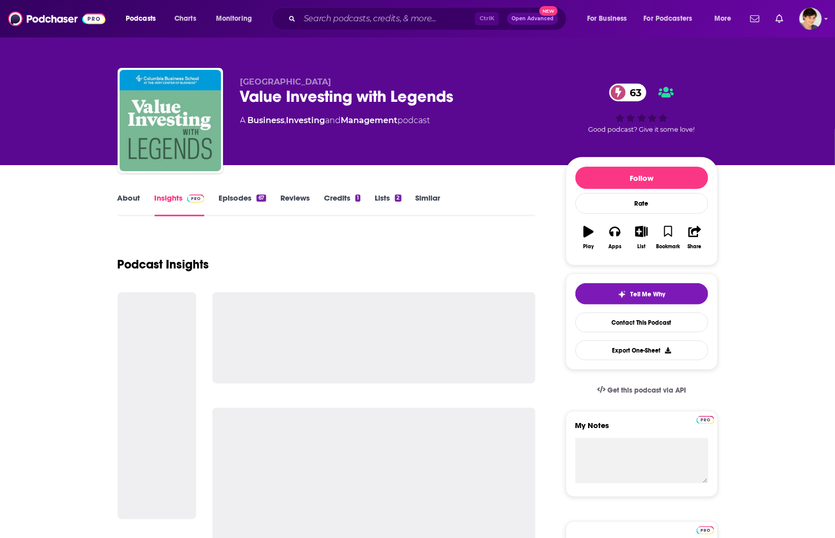
click at [241, 195] on link "Episodes 67" at bounding box center [242, 204] width 47 height 23
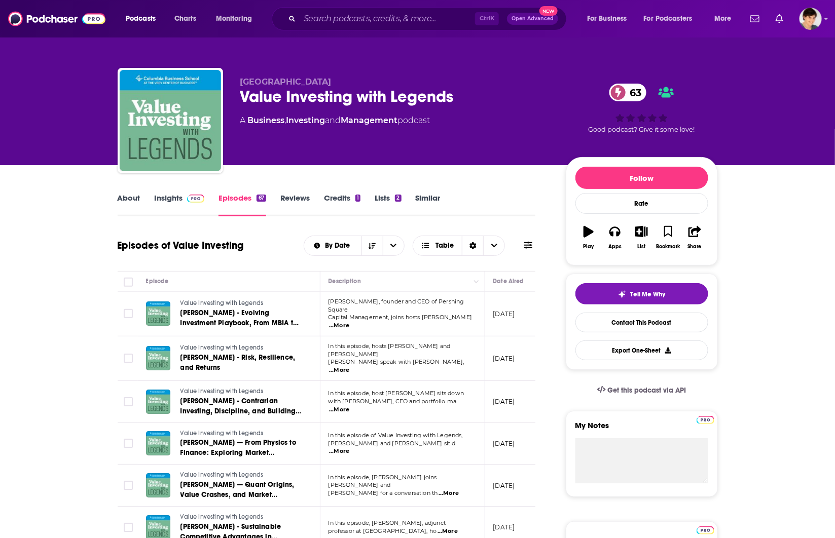
click at [304, 92] on div "Value Investing with Legends 63" at bounding box center [394, 97] width 309 height 20
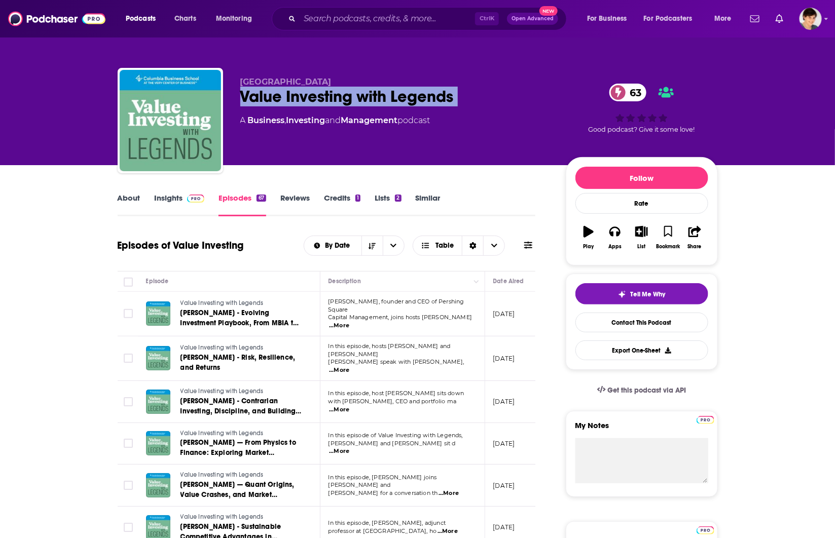
click at [304, 92] on div "Value Investing with Legends 63" at bounding box center [394, 97] width 309 height 20
copy div "Value Investing with Legends 63"
click at [166, 194] on link "Insights" at bounding box center [180, 204] width 50 height 23
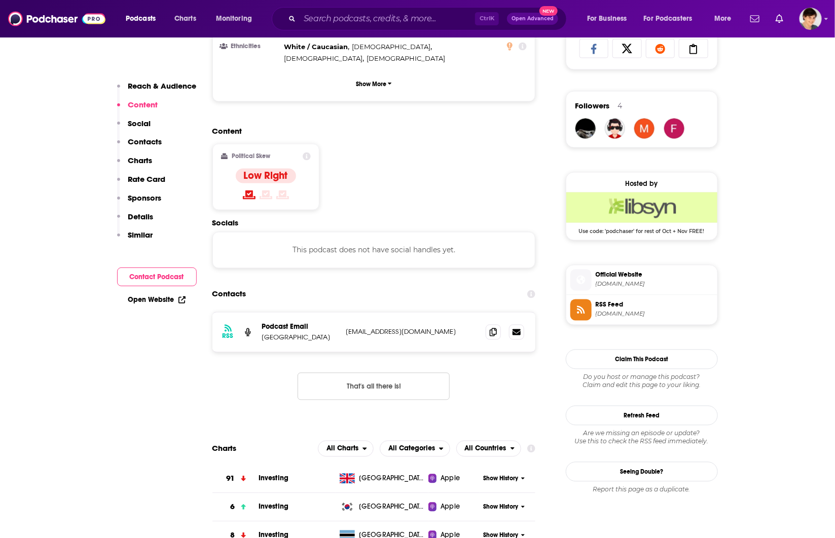
scroll to position [697, 0]
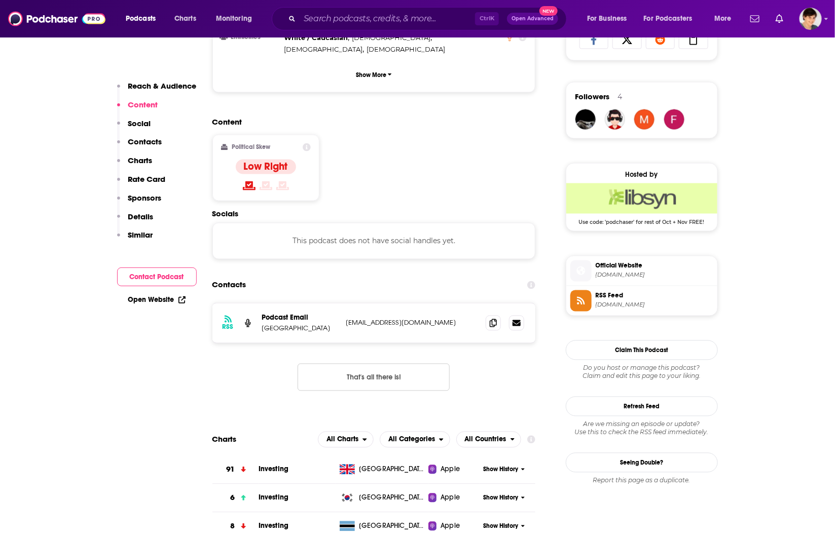
click at [495, 319] on icon at bounding box center [493, 323] width 7 height 8
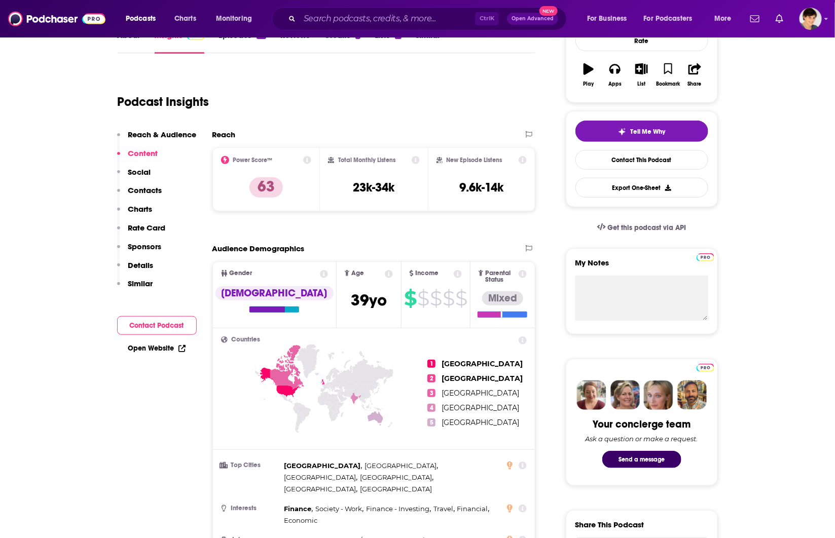
scroll to position [0, 0]
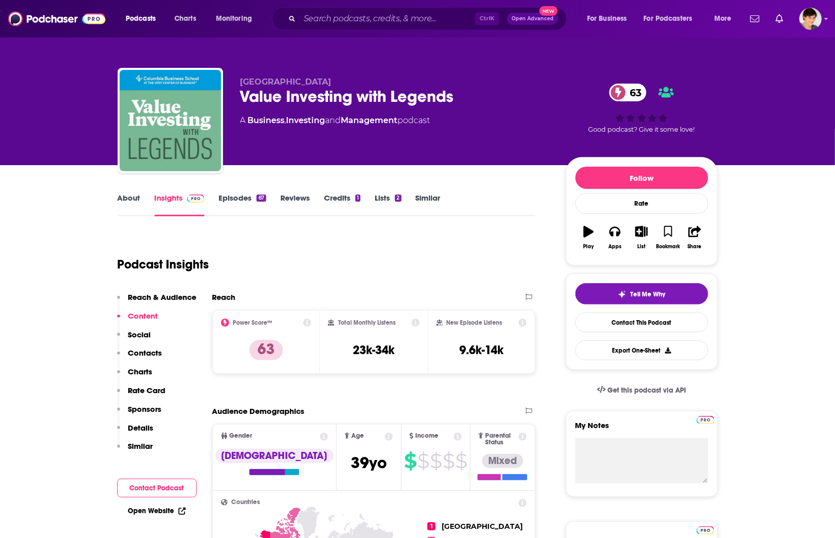
click at [130, 196] on link "About" at bounding box center [129, 204] width 23 height 23
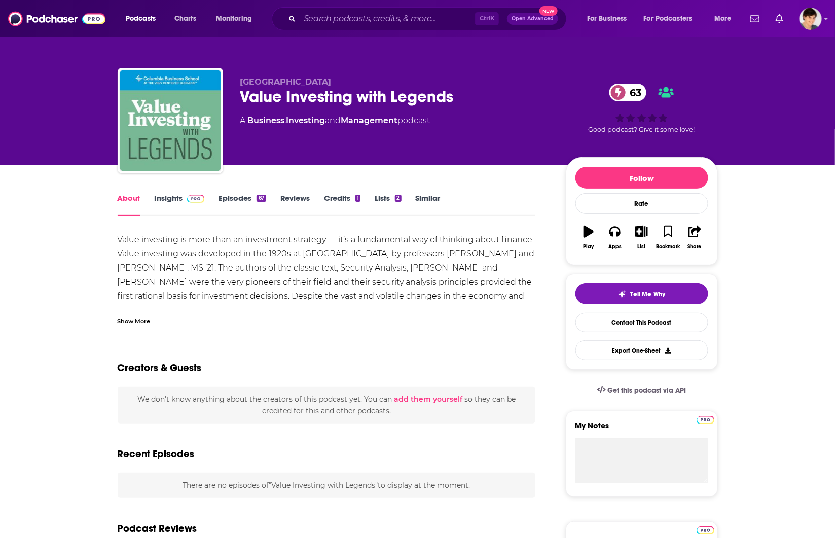
click at [135, 318] on div "Show More" at bounding box center [134, 321] width 33 height 10
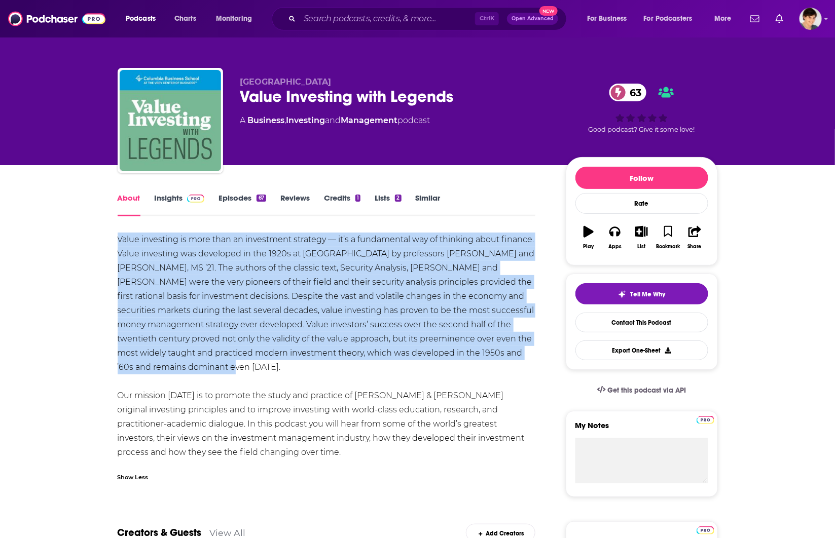
drag, startPoint x: 225, startPoint y: 350, endPoint x: 115, endPoint y: 241, distance: 154.5
copy div "Value investing is more than an investment strategy — it’s a fundamental way of…"
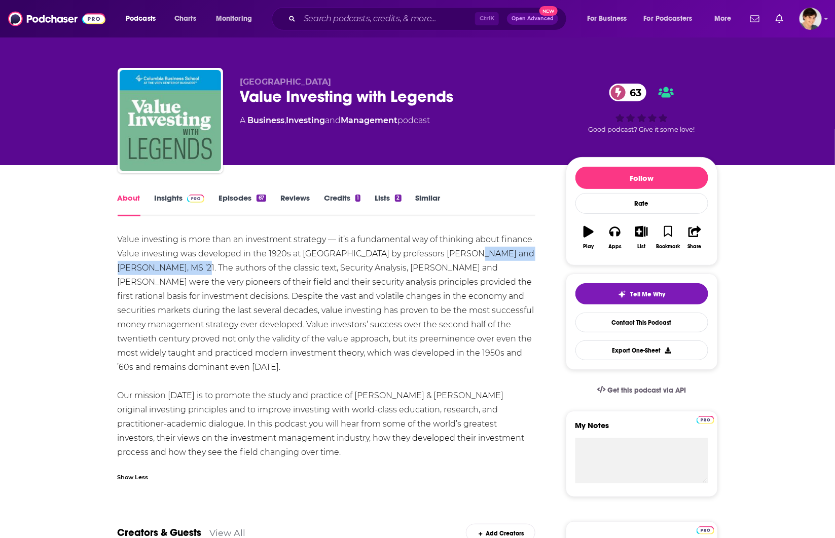
drag, startPoint x: 465, startPoint y: 255, endPoint x: 219, endPoint y: 272, distance: 247.1
click at [219, 272] on div "Value investing is more than an investment strategy — it’s a fundamental way of…" at bounding box center [327, 346] width 418 height 227
copy div "[PERSON_NAME] and [PERSON_NAME],"
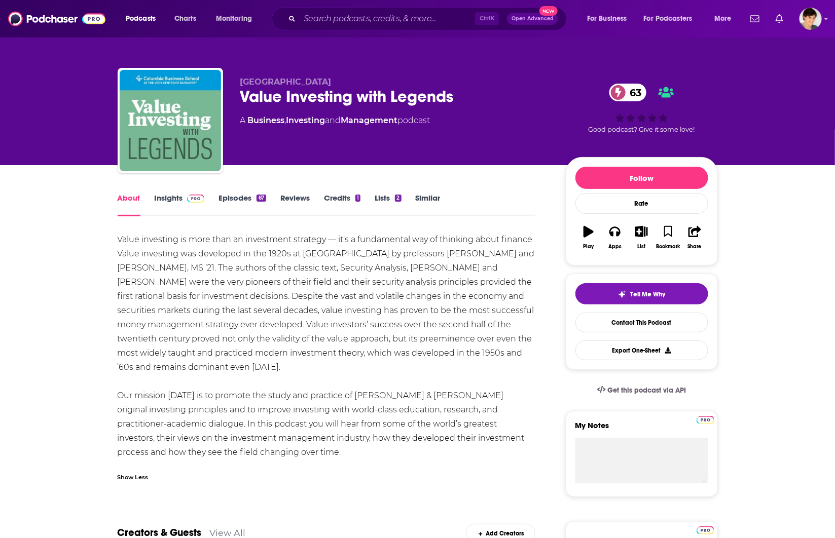
click at [335, 24] on input "Search podcasts, credits, & more..." at bounding box center [387, 19] width 175 height 16
paste input "Venture with [PERSON_NAME]"
type input "Venture with [PERSON_NAME]"
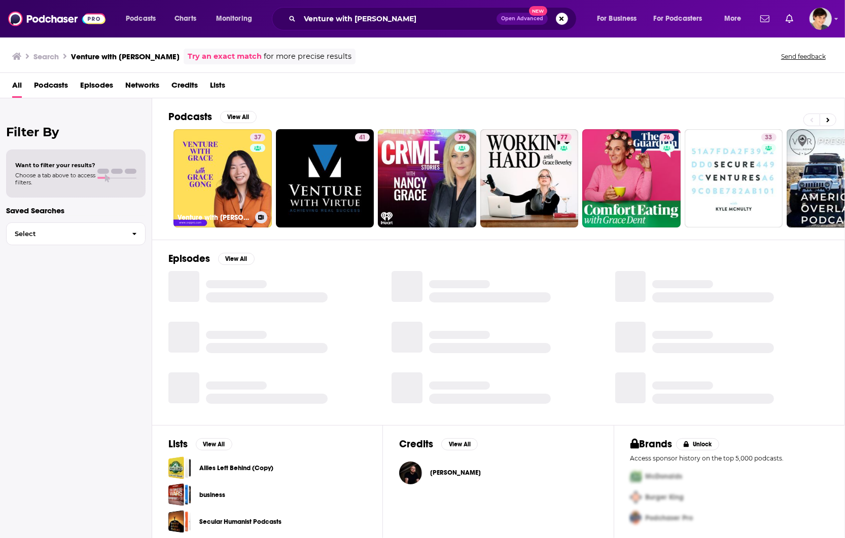
click at [233, 174] on link "37 Venture with [PERSON_NAME]" at bounding box center [222, 178] width 98 height 98
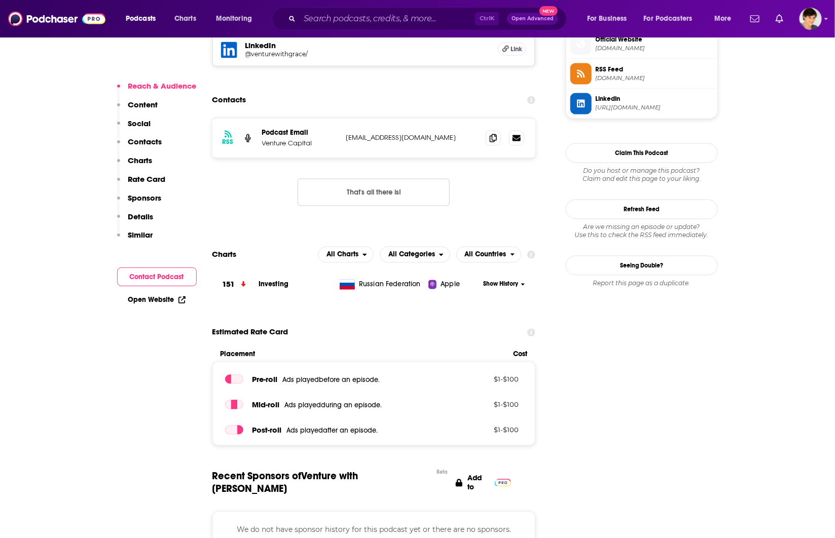
scroll to position [761, 0]
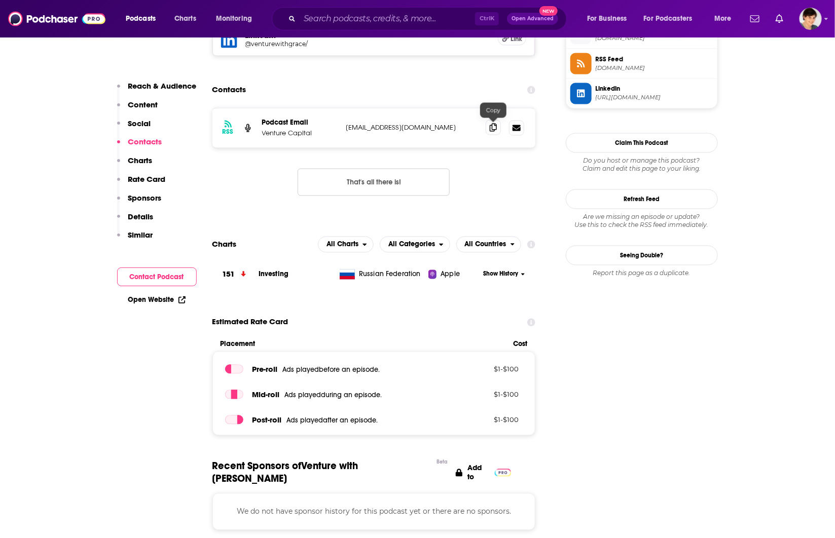
click at [488, 130] on span at bounding box center [493, 127] width 15 height 15
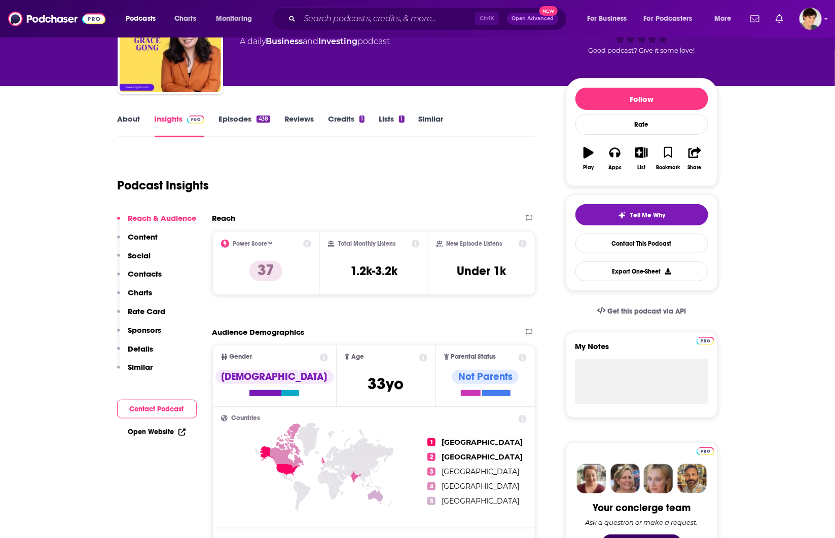
scroll to position [0, 0]
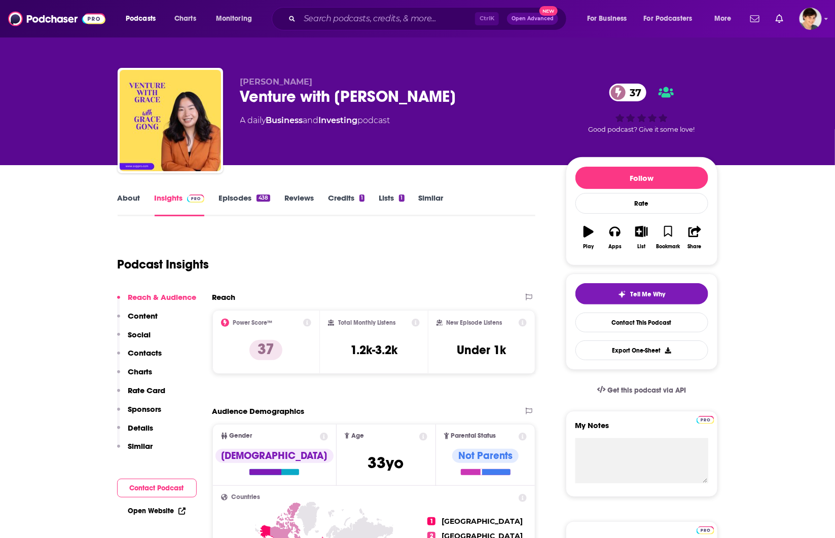
click at [289, 100] on div "Venture with Grace 37" at bounding box center [394, 97] width 309 height 20
click at [120, 203] on link "About" at bounding box center [129, 204] width 23 height 23
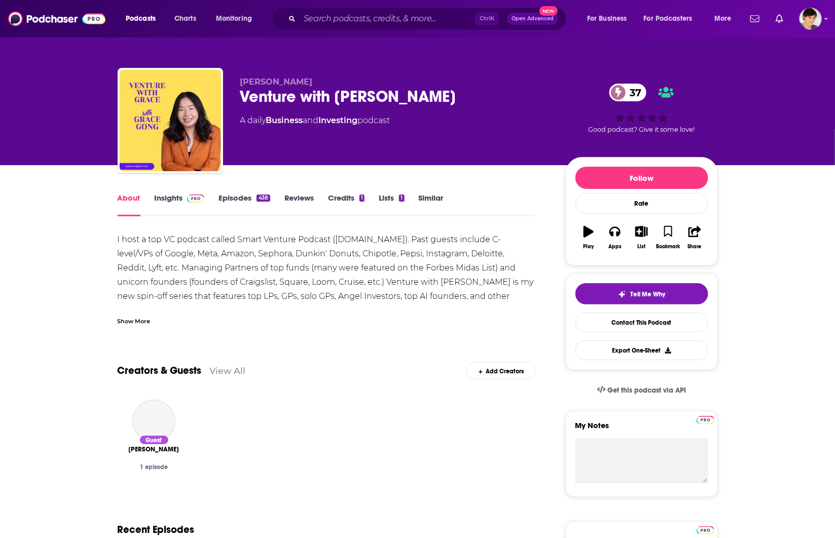
click at [139, 320] on div "Show More" at bounding box center [134, 321] width 33 height 10
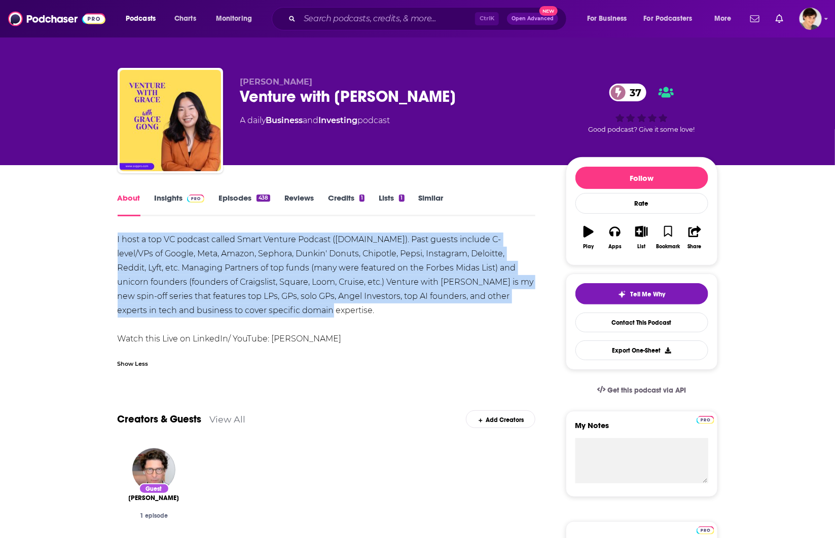
drag, startPoint x: 290, startPoint y: 312, endPoint x: 93, endPoint y: 238, distance: 210.0
copy div "I host a top VC podcast called Smart Venture Podcast ([DOMAIN_NAME]). Past gues…"
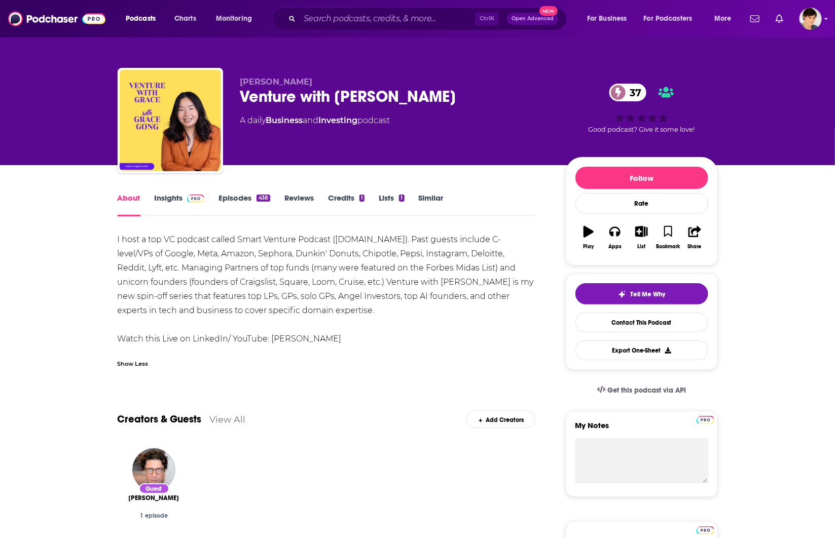
click at [262, 82] on span "[PERSON_NAME]" at bounding box center [276, 82] width 73 height 10
copy p "[PERSON_NAME]"
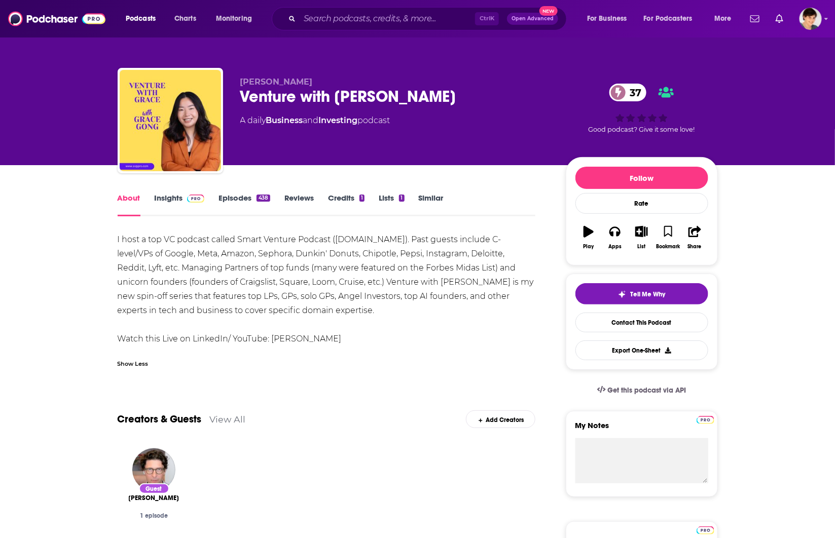
click at [725, 107] on div "[PERSON_NAME] Venture with Grace 37 A daily Business and Investing podcast 37 G…" at bounding box center [418, 111] width 616 height 110
click at [341, 14] on input "Search podcasts, credits, & more..." at bounding box center [387, 19] width 175 height 16
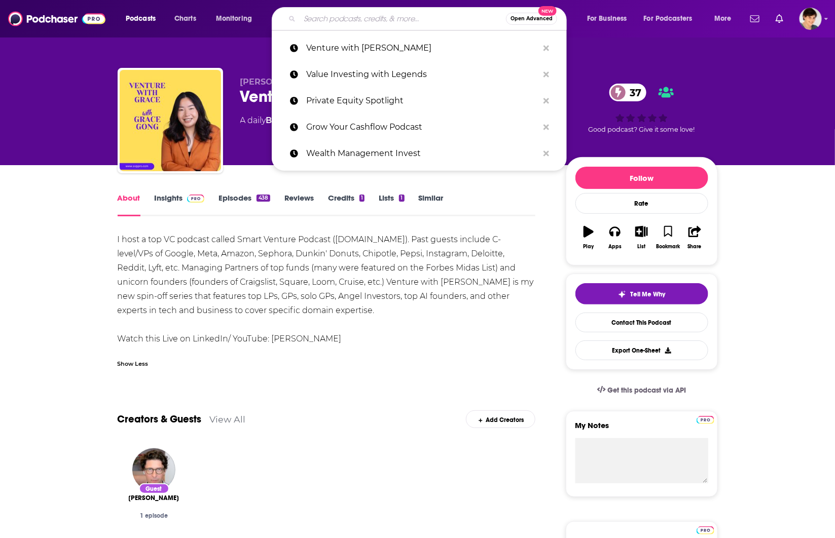
paste input "Buck$ Outside The Box Podcast"
type input "Buck$ Outside The Box Podcast"
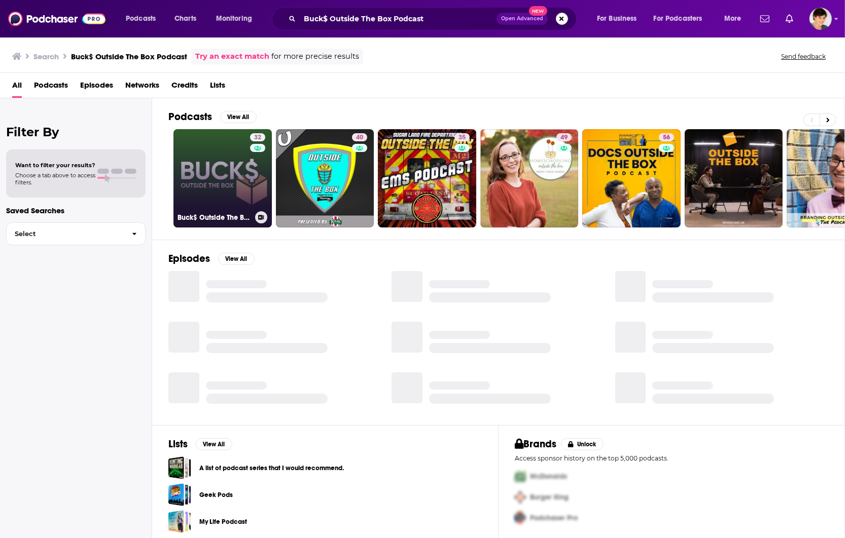
click at [233, 156] on link "32 Buck$ Outside The Box Podcast" at bounding box center [222, 178] width 98 height 98
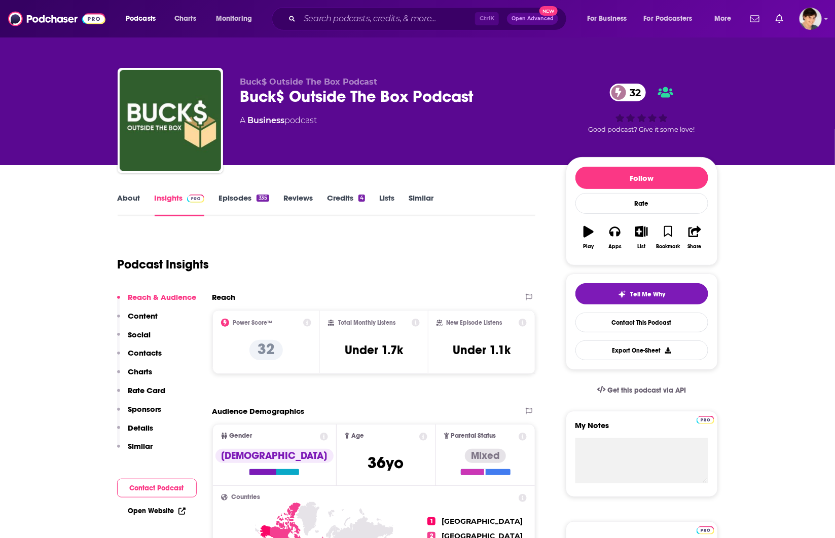
click at [225, 194] on link "Episodes 335" at bounding box center [244, 204] width 50 height 23
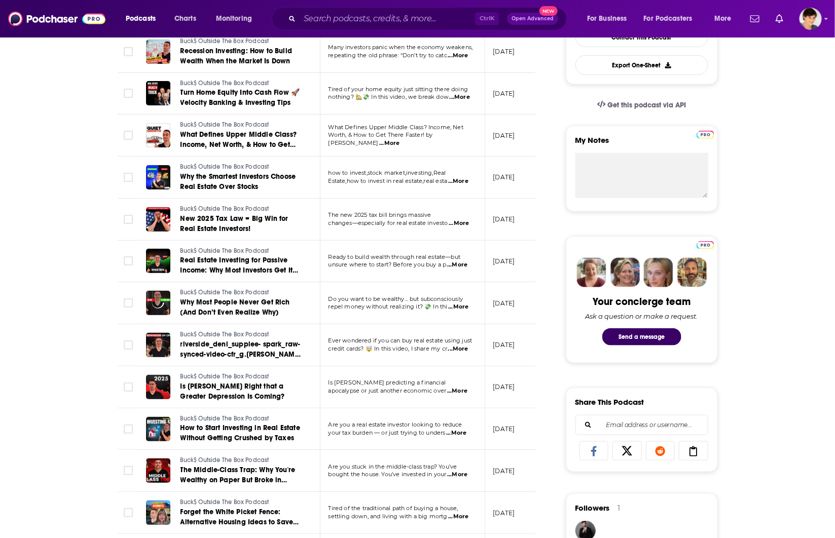
scroll to position [317, 0]
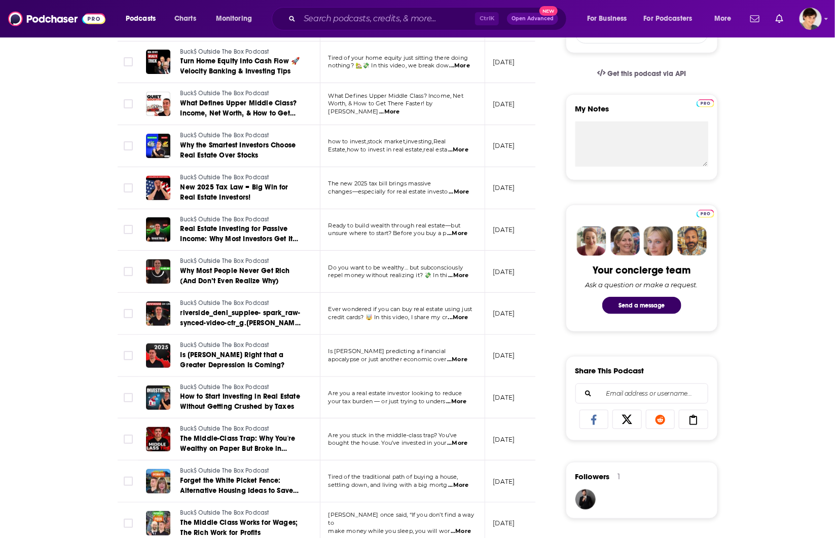
click at [640, 5] on div "Podcasts Charts Monitoring Ctrl K Open Advanced New For Business For Podcasters…" at bounding box center [417, 19] width 835 height 38
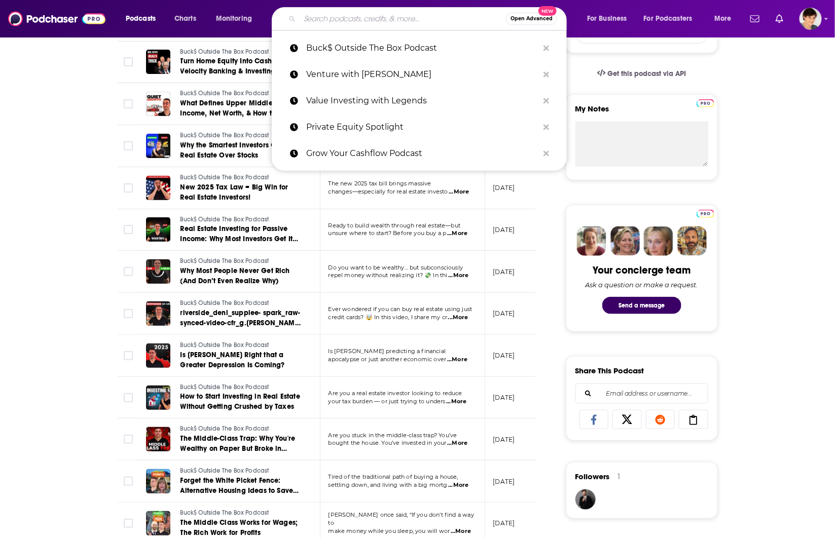
click at [373, 13] on input "Search podcasts, credits, & more..." at bounding box center [403, 19] width 206 height 16
paste input "The Side Hustle and Business Show with [PERSON_NAME]"
type input "The Side Hustle and Business Show with [PERSON_NAME]"
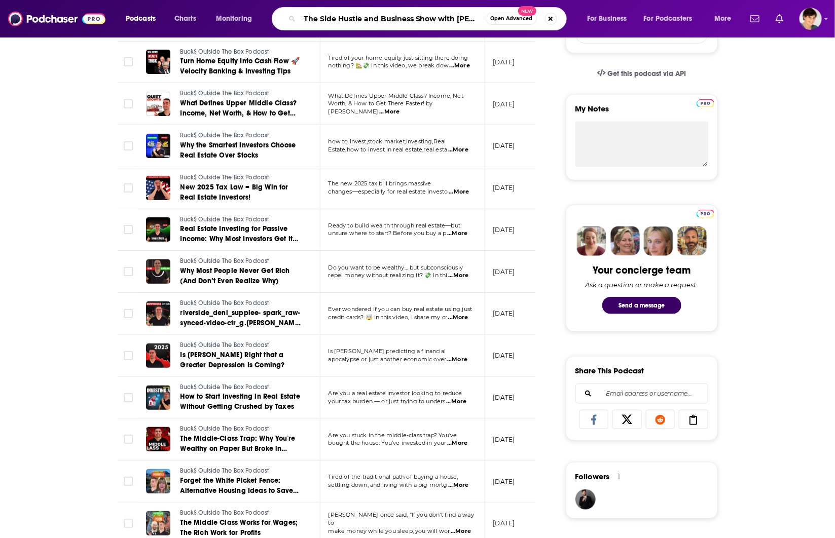
scroll to position [0, 21]
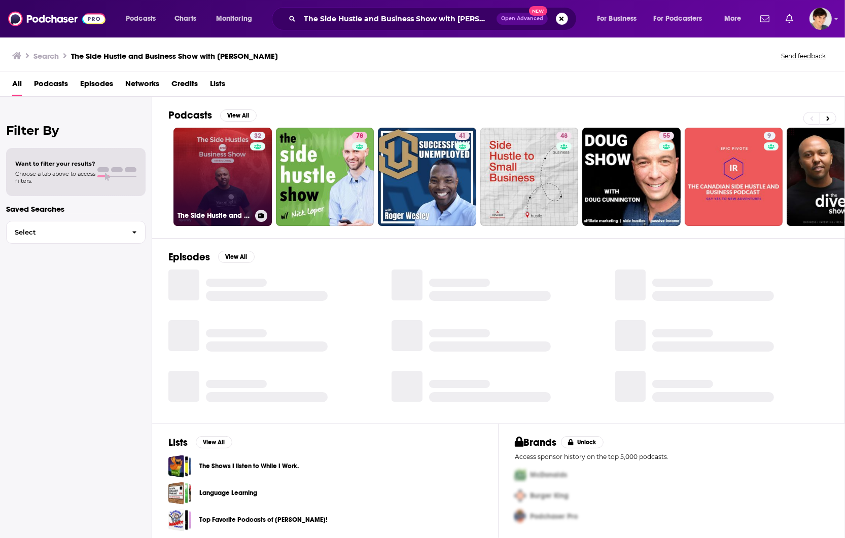
click at [222, 171] on link "32 The Side Hustle and Business Show with [PERSON_NAME]" at bounding box center [222, 177] width 98 height 98
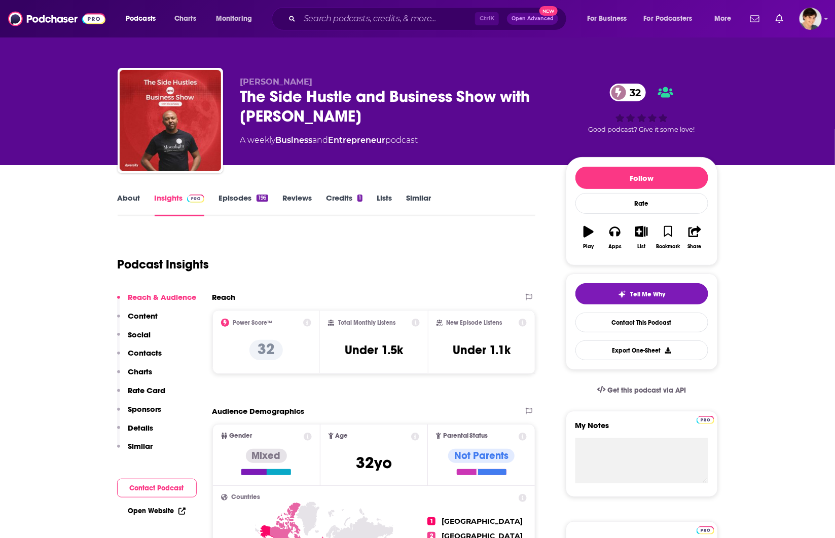
click at [138, 201] on link "About" at bounding box center [129, 204] width 23 height 23
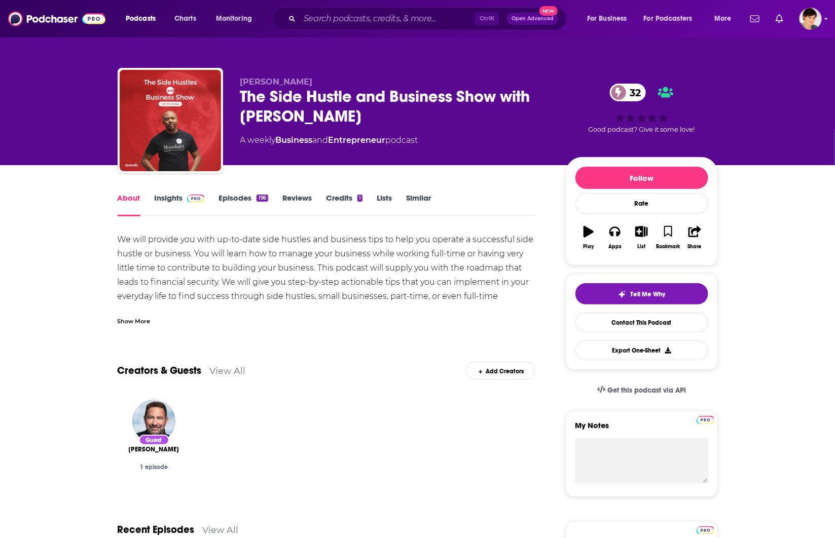
click at [135, 325] on div "Show More" at bounding box center [134, 321] width 33 height 10
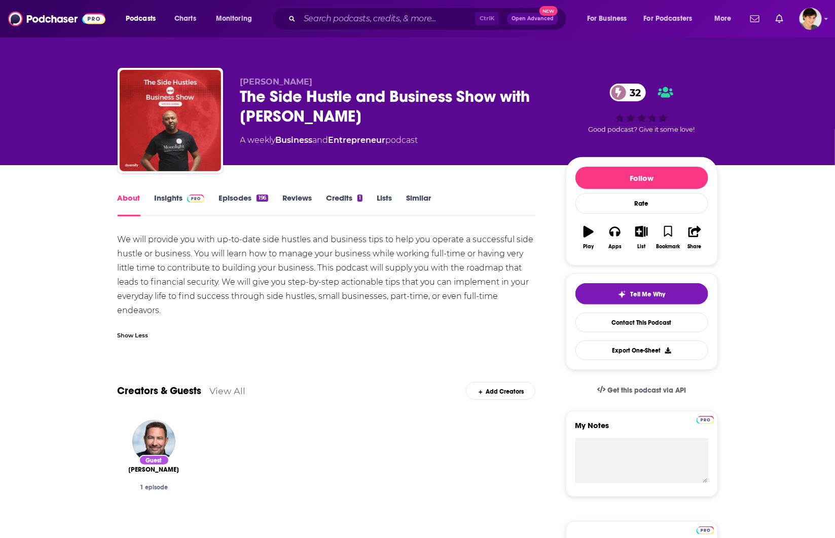
click at [280, 95] on div "The Side Hustle and Business Show with [PERSON_NAME] 32" at bounding box center [394, 107] width 309 height 40
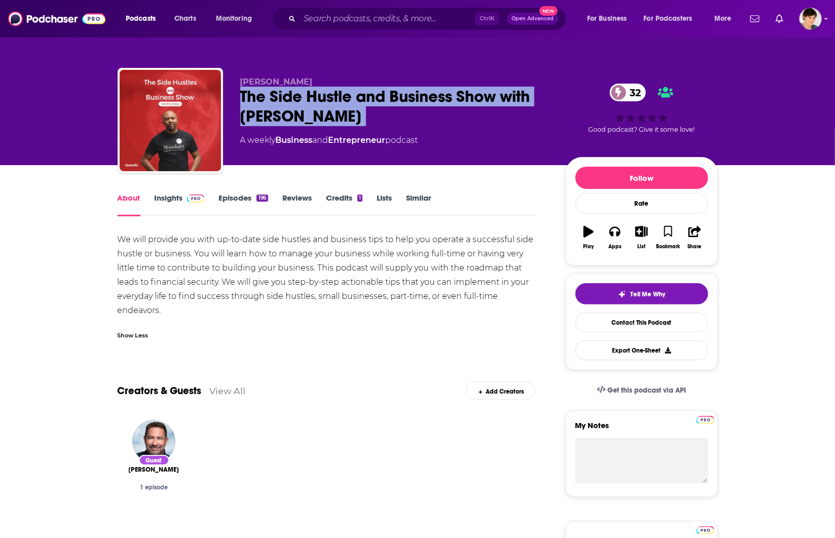
click at [280, 95] on div "The Side Hustle and Business Show with [PERSON_NAME] 32" at bounding box center [394, 107] width 309 height 40
copy div "The Side Hustle and Business Show with [PERSON_NAME] 32"
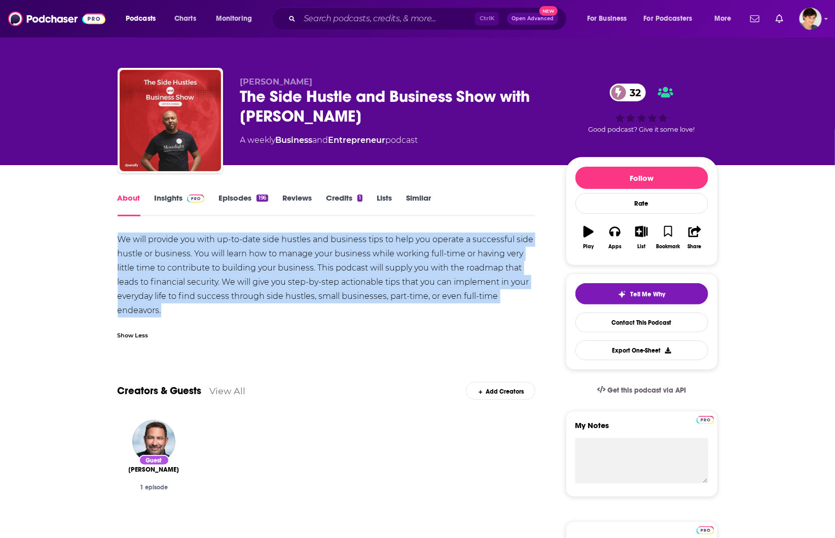
drag, startPoint x: 132, startPoint y: 272, endPoint x: 113, endPoint y: 239, distance: 37.5
copy div "We will provide you with up-to-date side hustles and business tips to help you …"
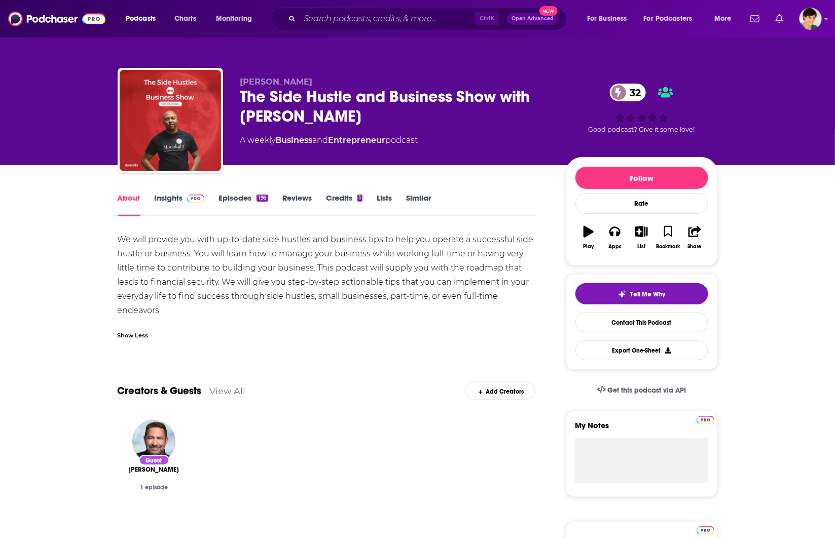
click at [278, 85] on span "[PERSON_NAME]" at bounding box center [276, 82] width 73 height 10
copy p "[PERSON_NAME]"
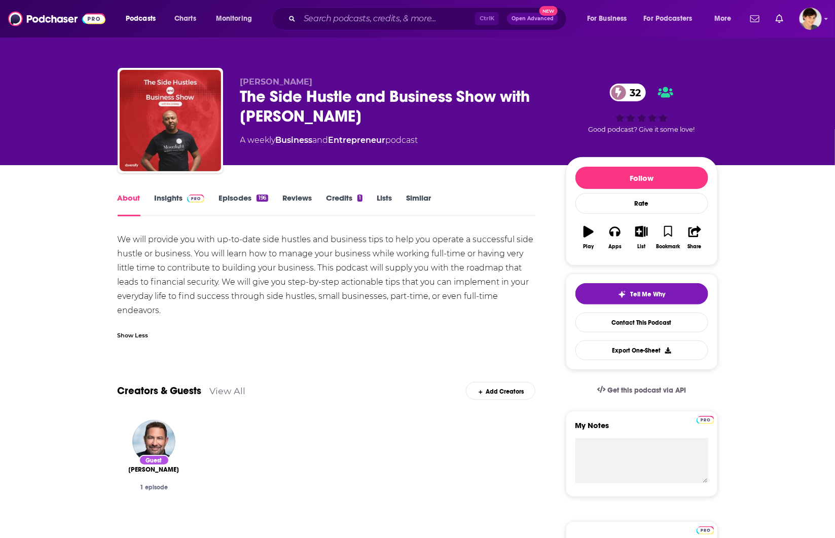
click at [158, 199] on link "Insights" at bounding box center [180, 204] width 50 height 23
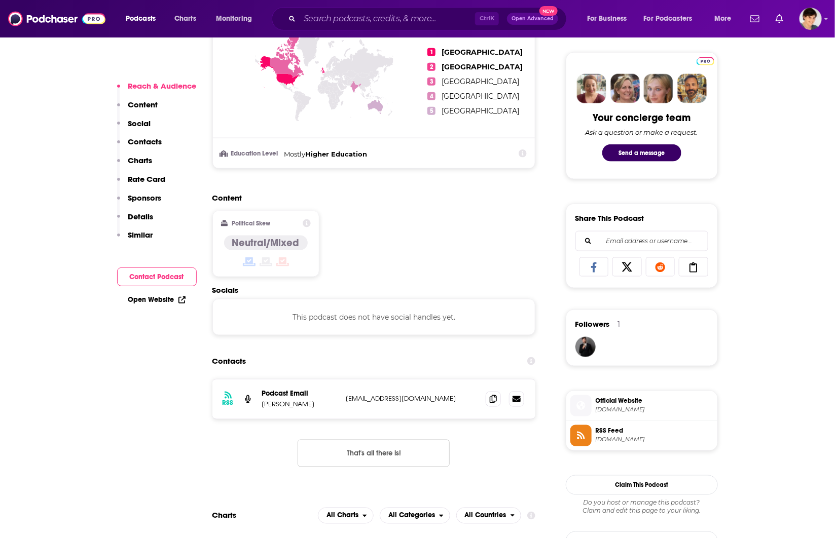
scroll to position [634, 0]
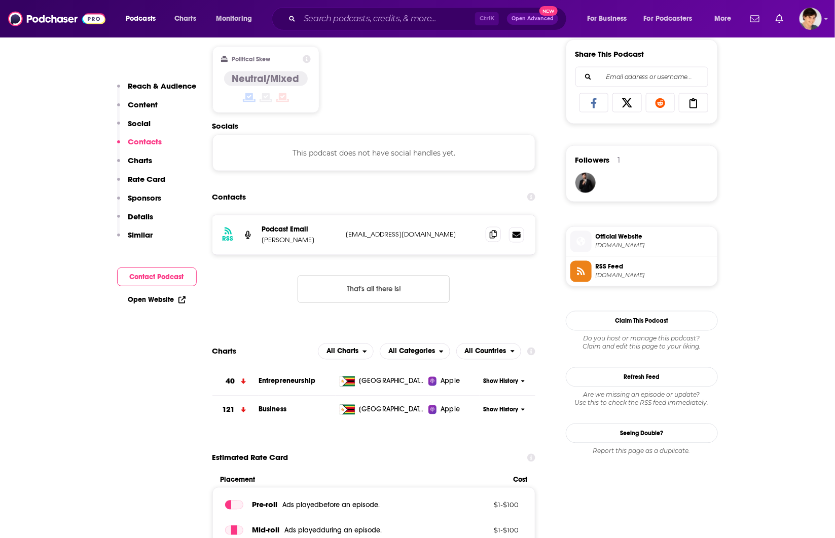
click at [493, 235] on icon at bounding box center [493, 235] width 7 height 8
click at [308, 16] on input "Search podcasts, credits, & more..." at bounding box center [387, 19] width 175 height 16
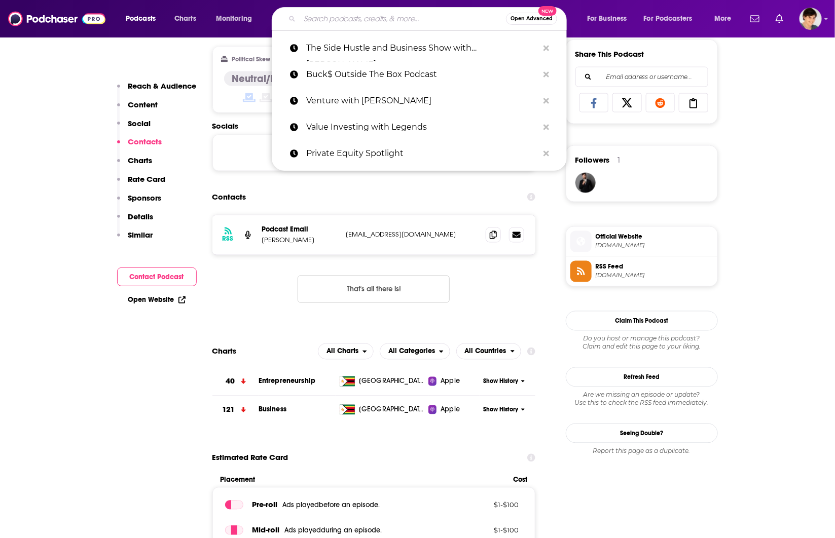
paste input "The Acquirers Podcast"
type input "The Acquirers Podcast"
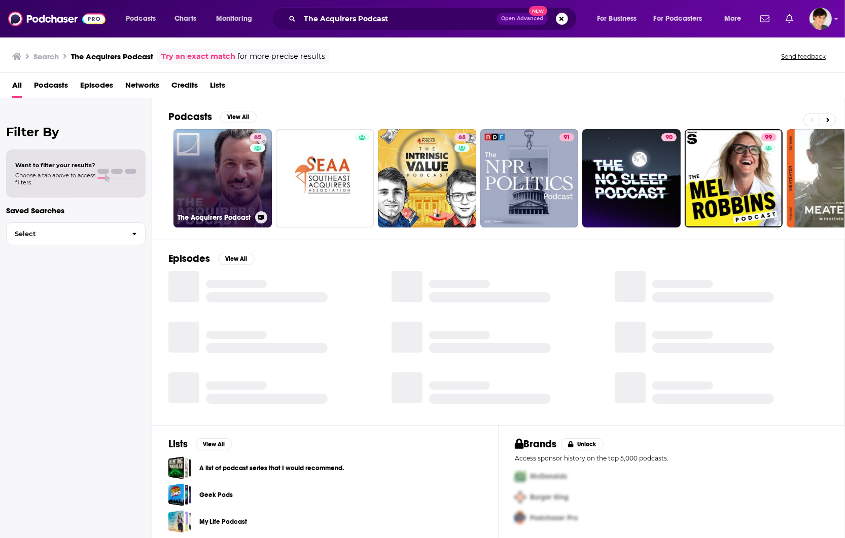
click at [211, 180] on link "65 The Acquirers Podcast" at bounding box center [222, 178] width 98 height 98
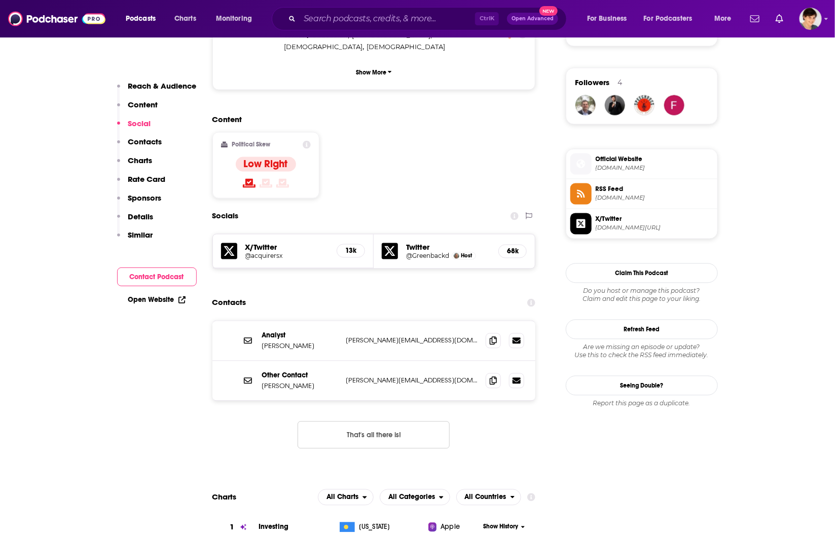
scroll to position [761, 0]
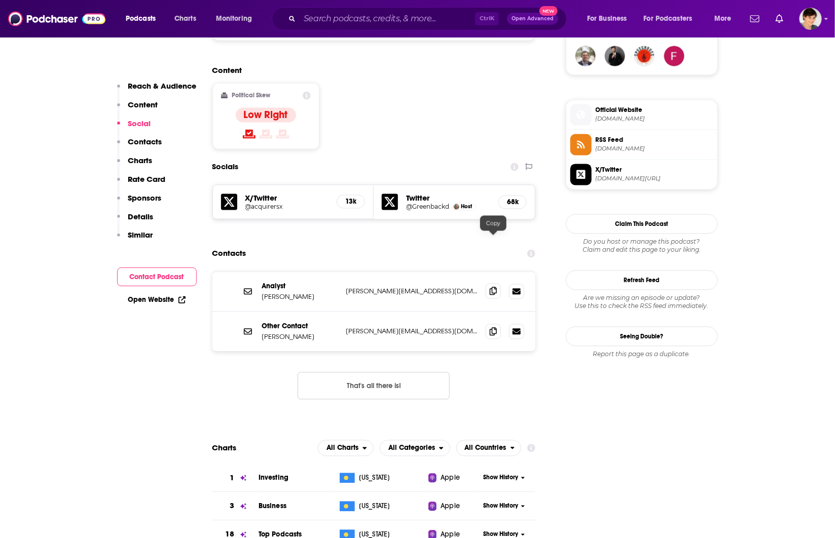
click at [493, 287] on icon at bounding box center [493, 291] width 7 height 8
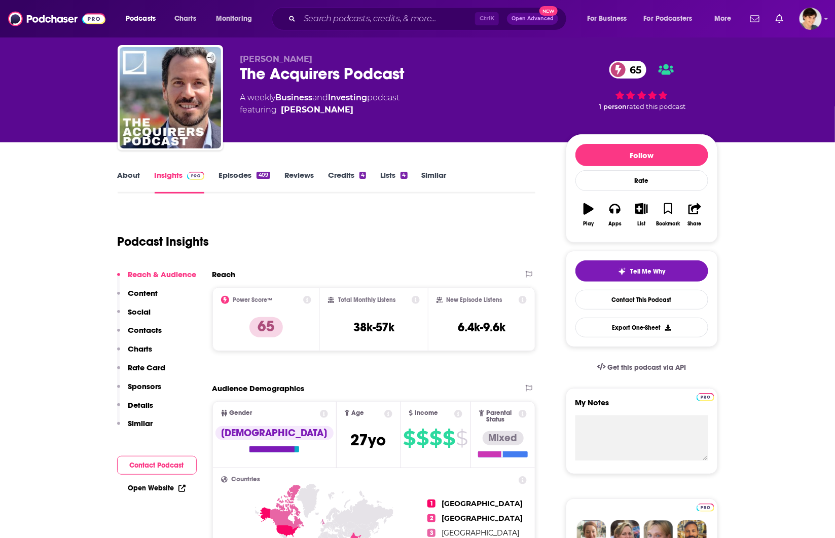
scroll to position [0, 0]
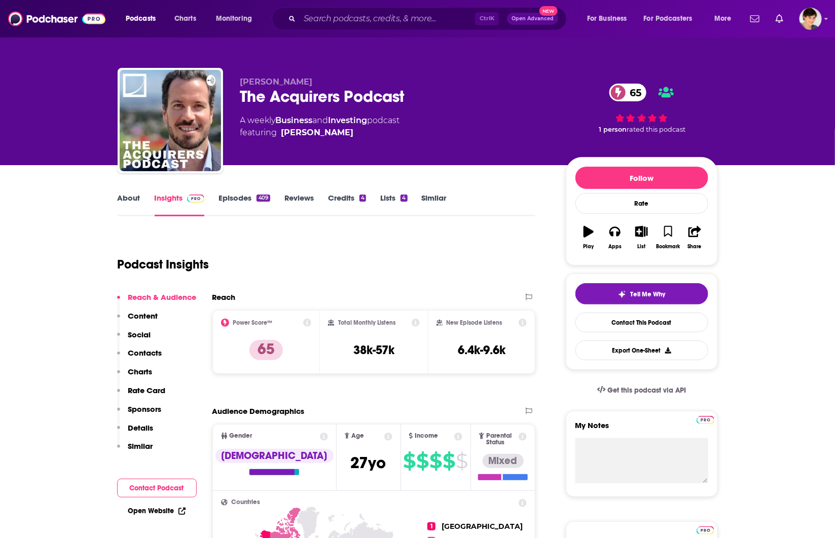
click at [311, 94] on div "The Acquirers Podcast 65" at bounding box center [394, 97] width 309 height 20
copy div "The Acquirers Podcast 65"
click at [126, 198] on link "About" at bounding box center [129, 204] width 23 height 23
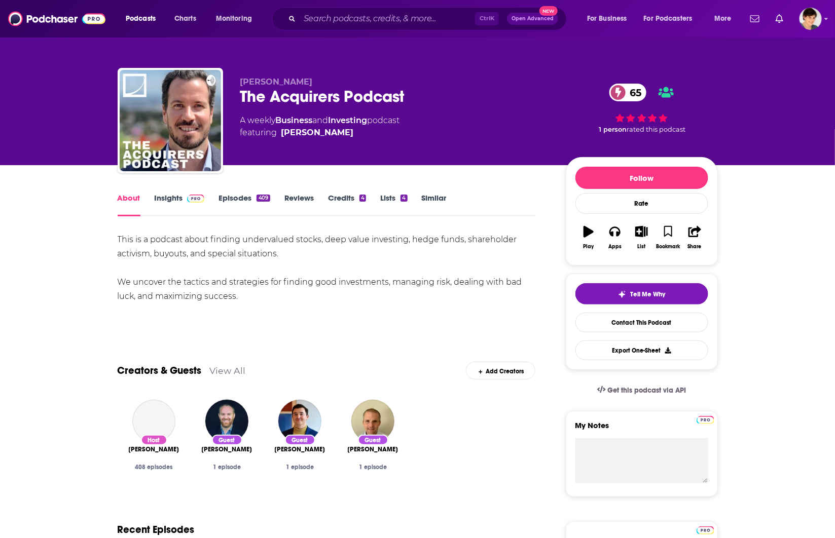
drag, startPoint x: 248, startPoint y: 297, endPoint x: 118, endPoint y: 233, distance: 145.1
click at [118, 233] on div "This is a podcast about finding undervalued stocks, deep value investing, hedge…" at bounding box center [327, 268] width 418 height 71
click at [118, 256] on div "This is a podcast about finding undervalued stocks, deep value investing, hedge…" at bounding box center [327, 268] width 418 height 71
click at [282, 81] on span "[PERSON_NAME]" at bounding box center [276, 82] width 73 height 10
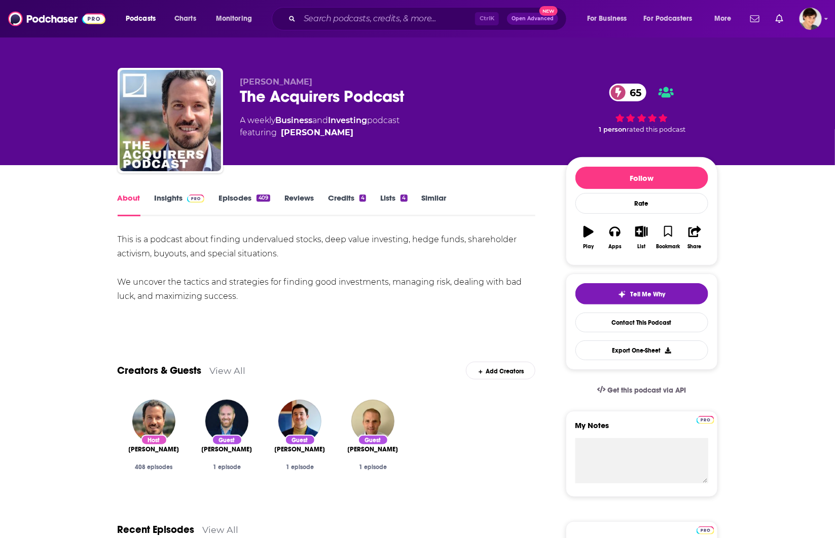
click at [282, 81] on span "[PERSON_NAME]" at bounding box center [276, 82] width 73 height 10
drag, startPoint x: 31, startPoint y: 277, endPoint x: 57, endPoint y: 259, distance: 32.1
